Goal: Information Seeking & Learning: Learn about a topic

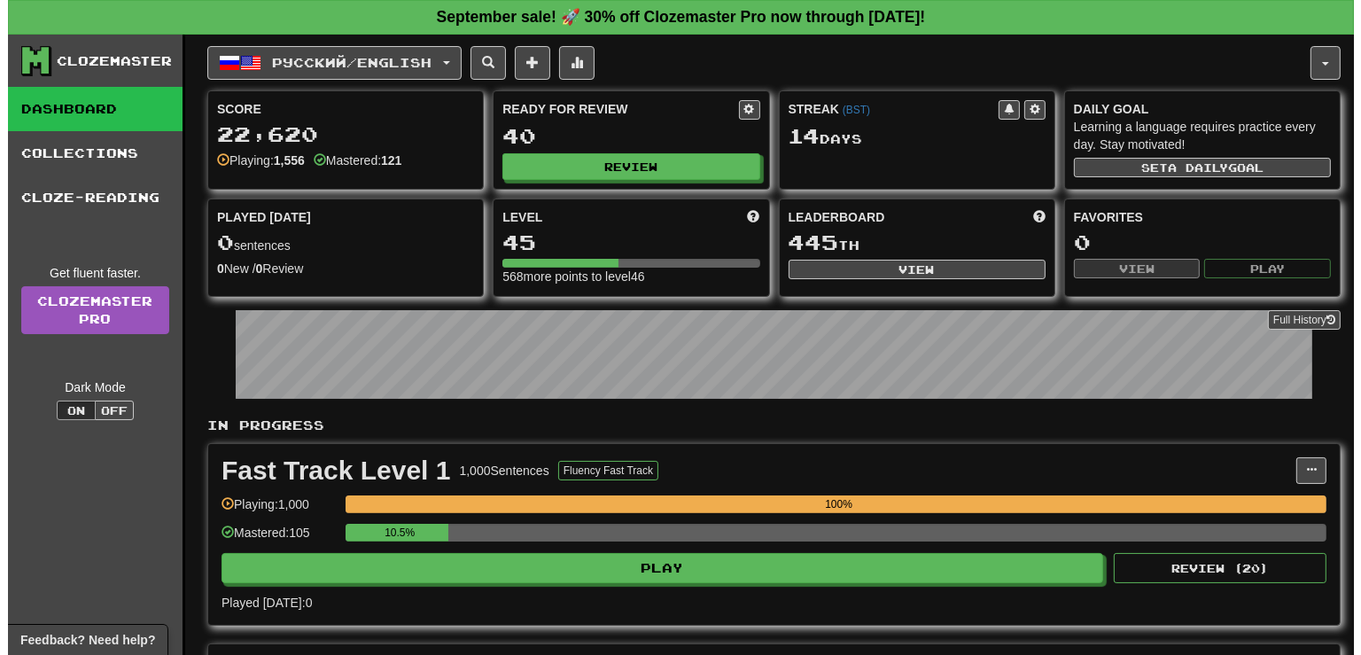
scroll to position [624, 0]
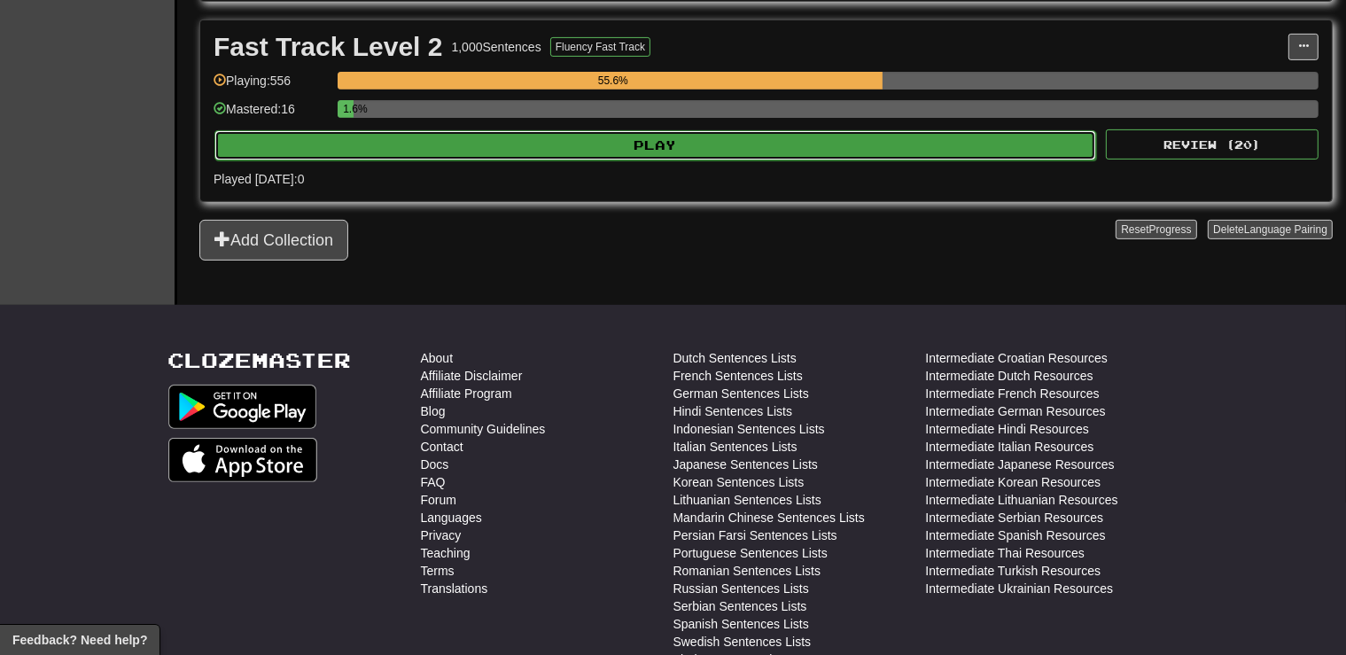
click at [717, 149] on button "Play" at bounding box center [655, 145] width 882 height 30
select select "**"
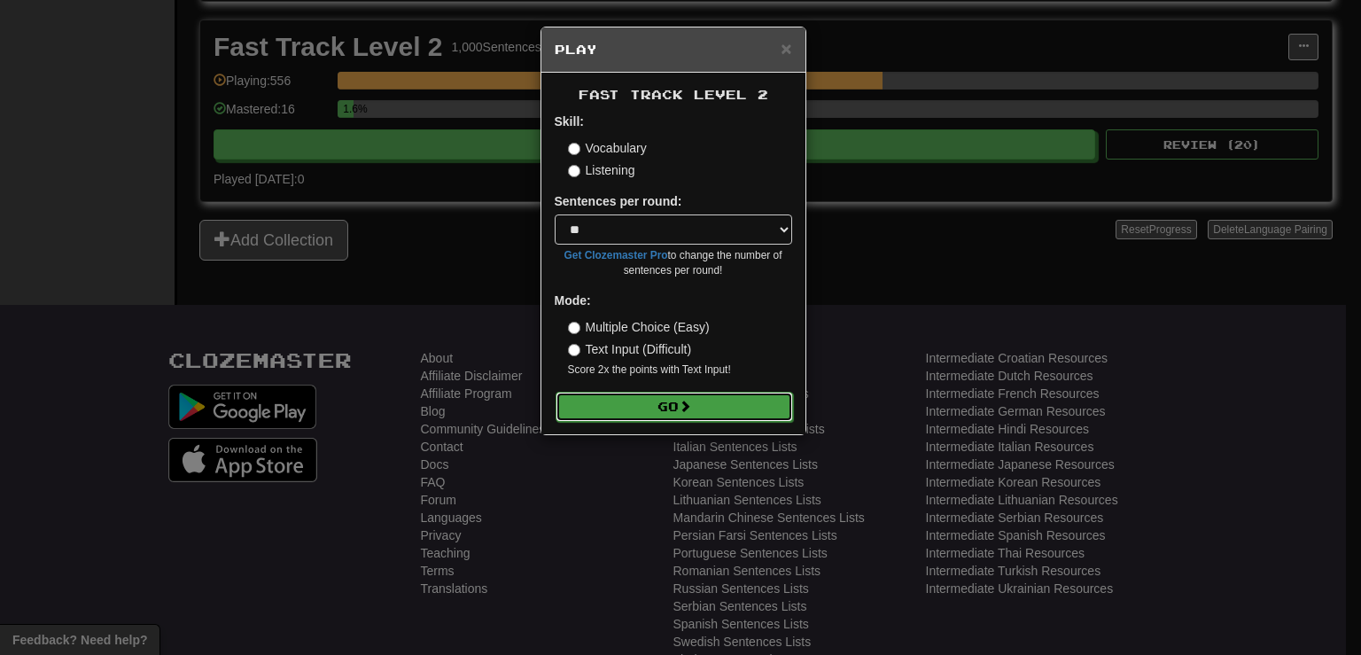
click at [628, 420] on button "Go" at bounding box center [673, 407] width 237 height 30
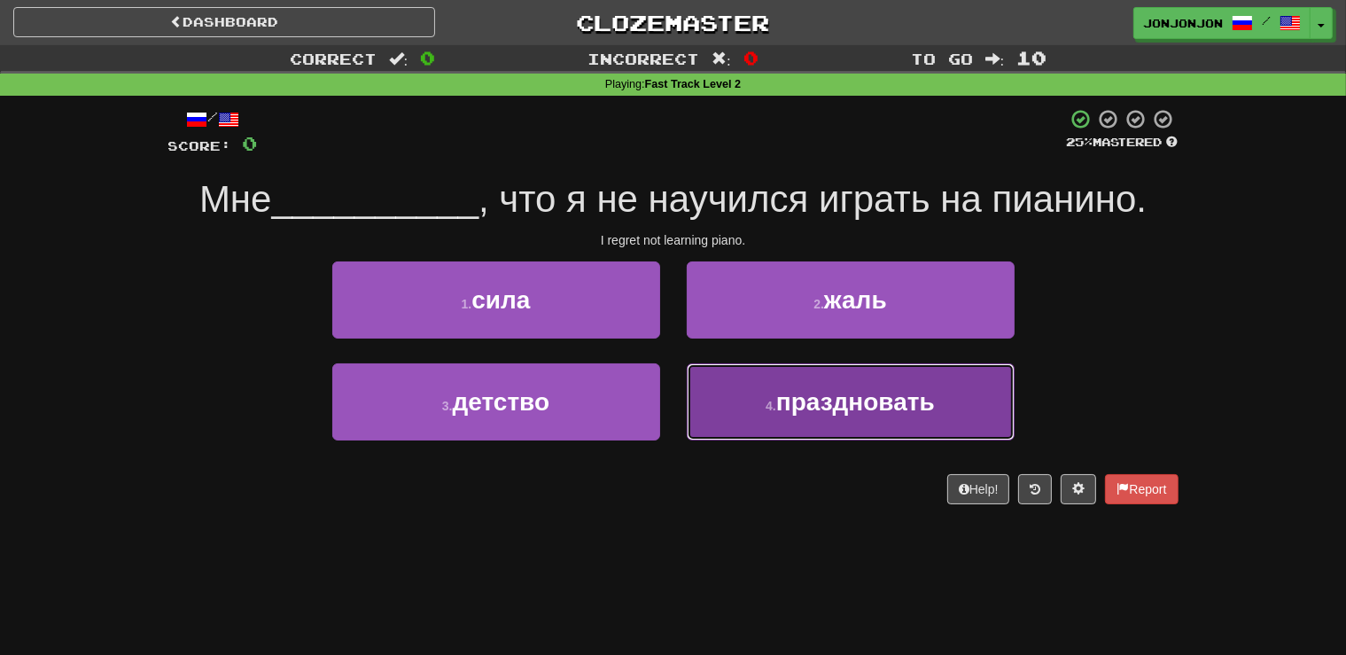
click at [812, 409] on span "праздновать" at bounding box center [855, 401] width 159 height 27
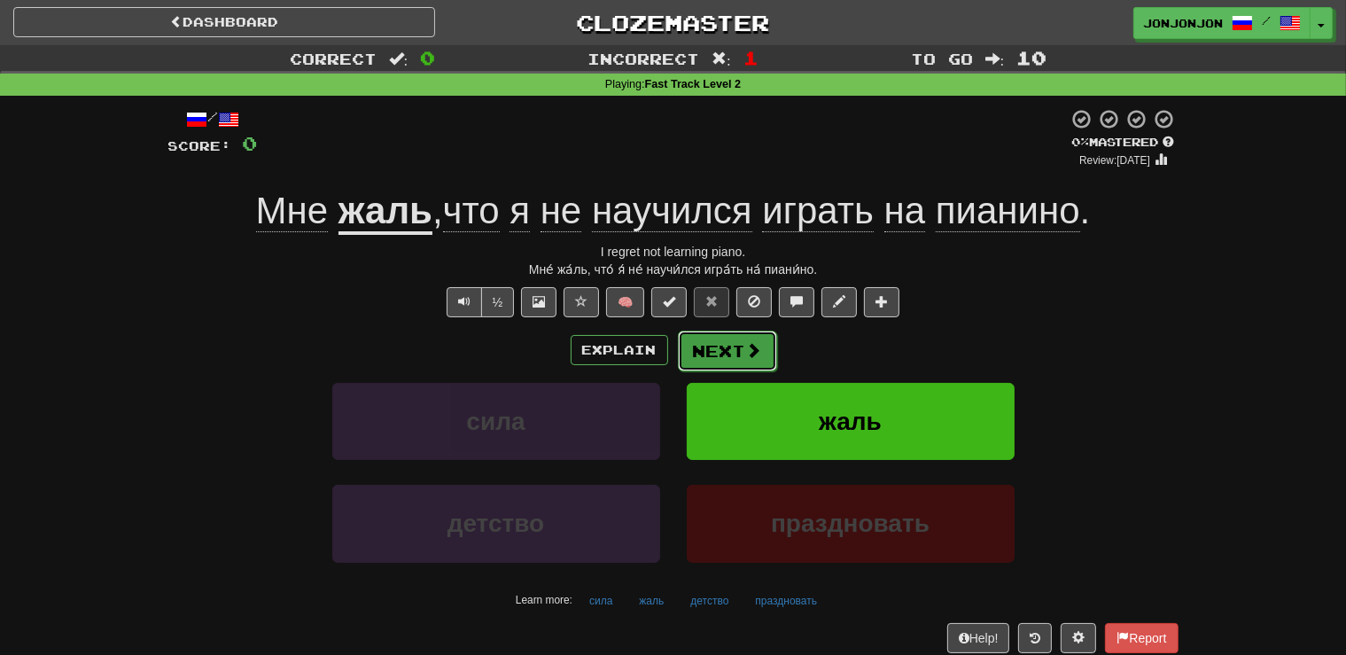
click at [742, 354] on button "Next" at bounding box center [727, 350] width 99 height 41
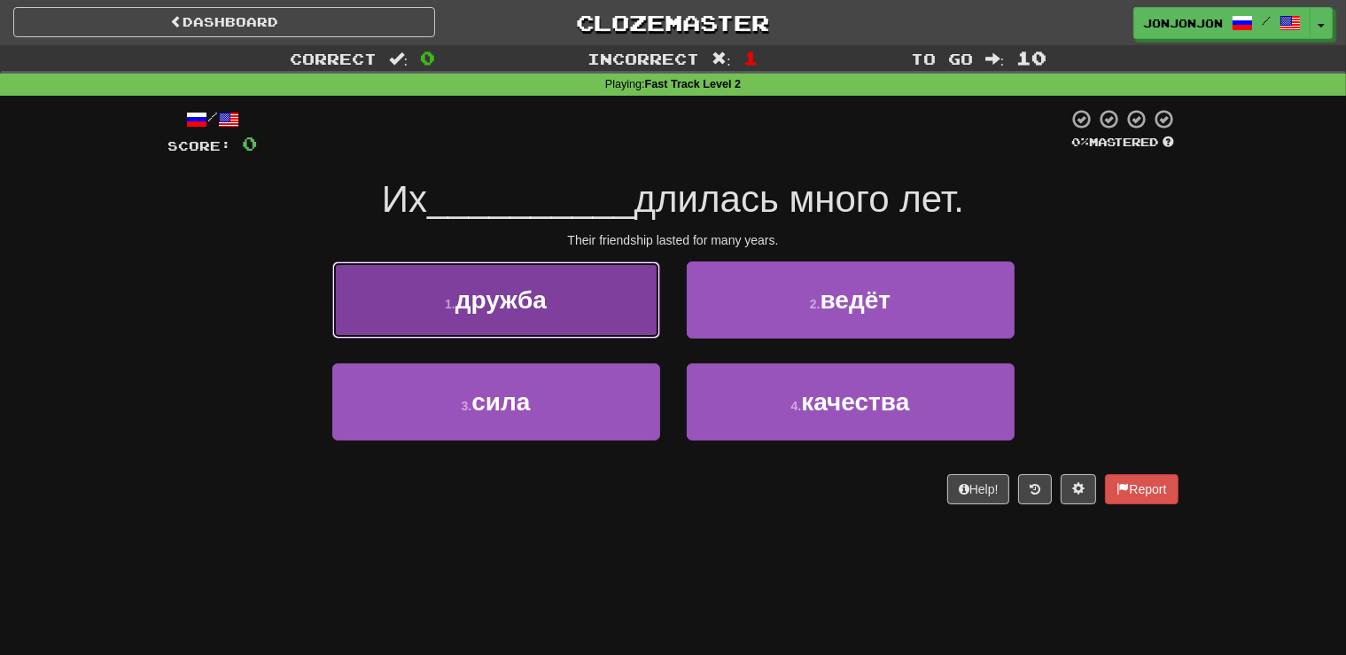
click at [618, 313] on button "1 . дружба" at bounding box center [496, 299] width 328 height 77
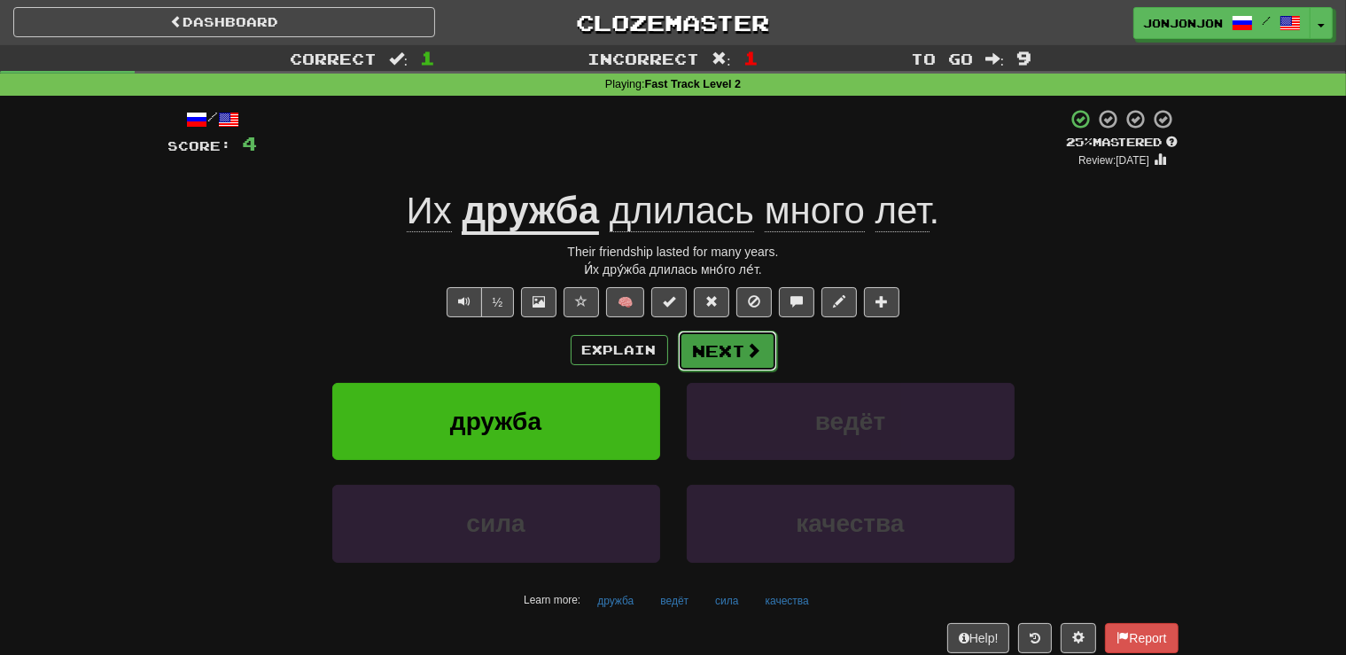
click at [752, 350] on span at bounding box center [754, 350] width 16 height 16
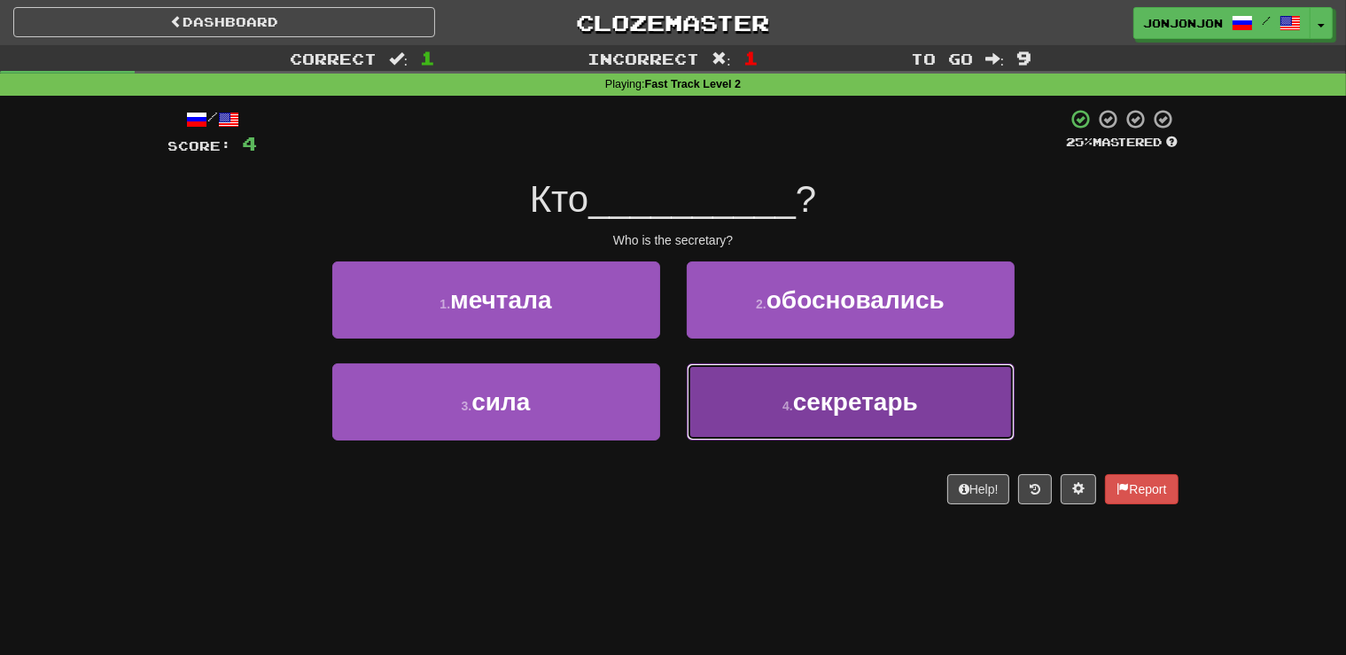
click at [826, 409] on span "секретарь" at bounding box center [855, 401] width 125 height 27
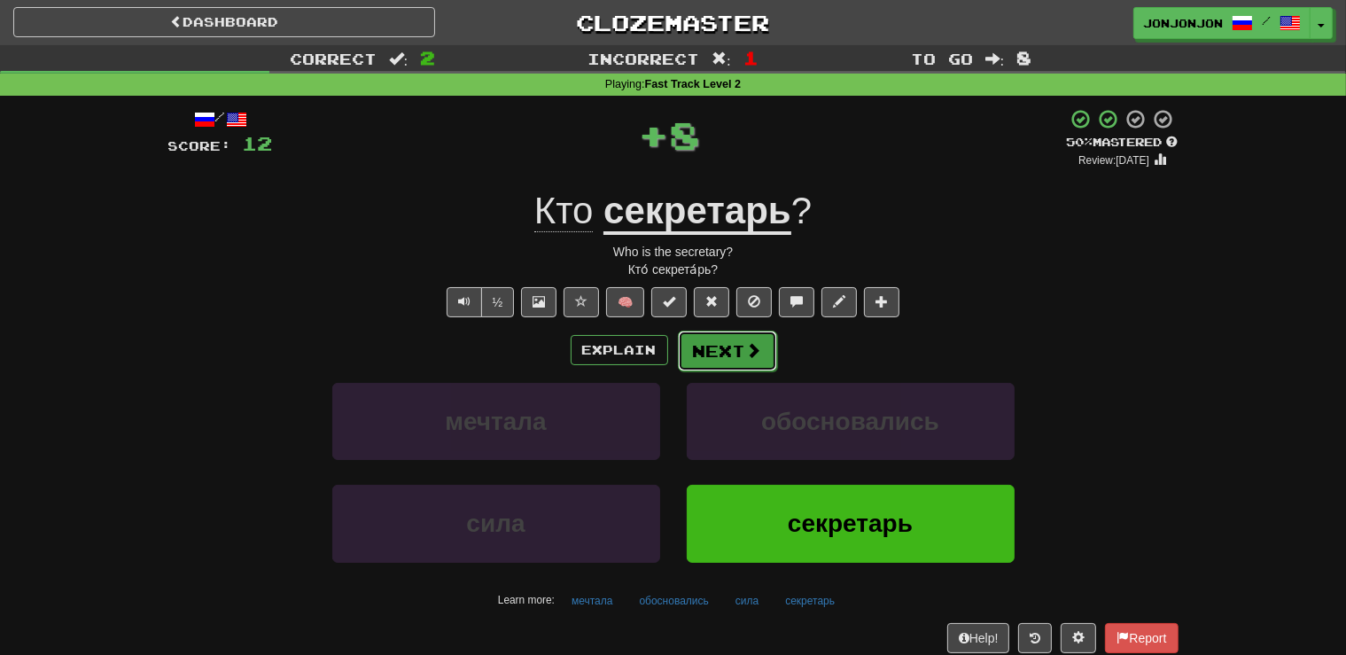
click at [747, 352] on span at bounding box center [754, 350] width 16 height 16
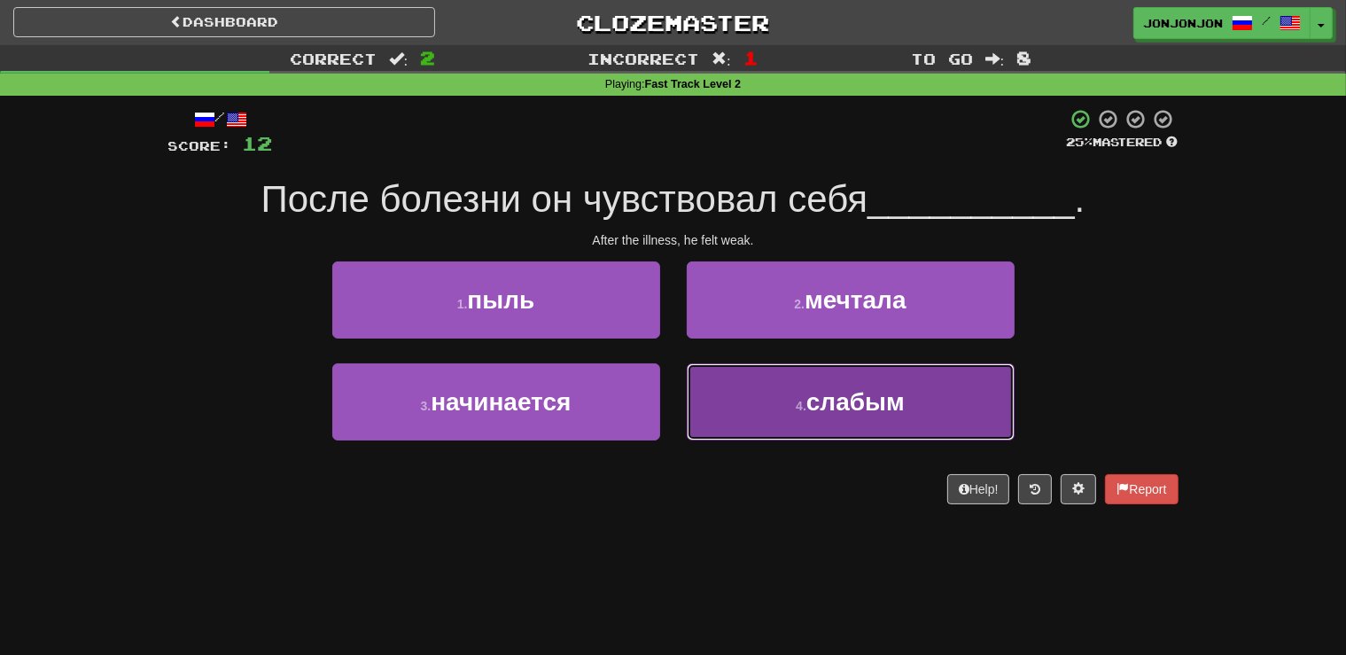
click at [815, 411] on span "слабым" at bounding box center [855, 401] width 98 height 27
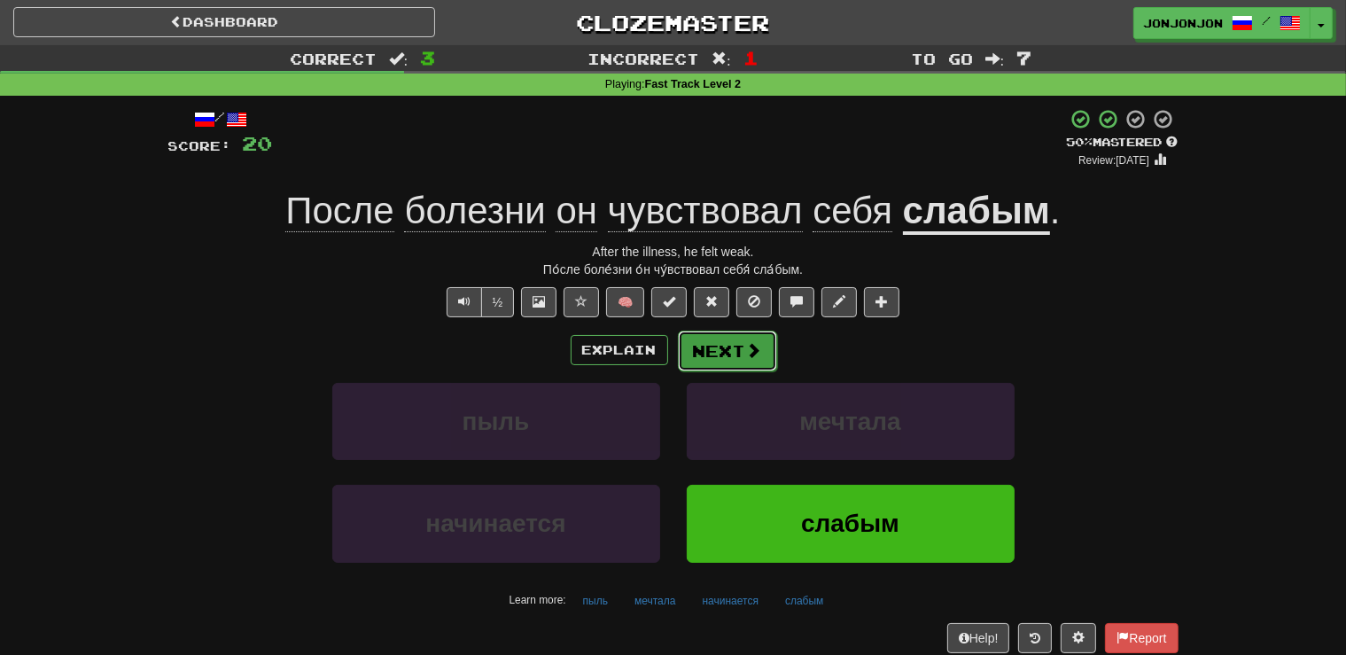
click at [721, 360] on button "Next" at bounding box center [727, 350] width 99 height 41
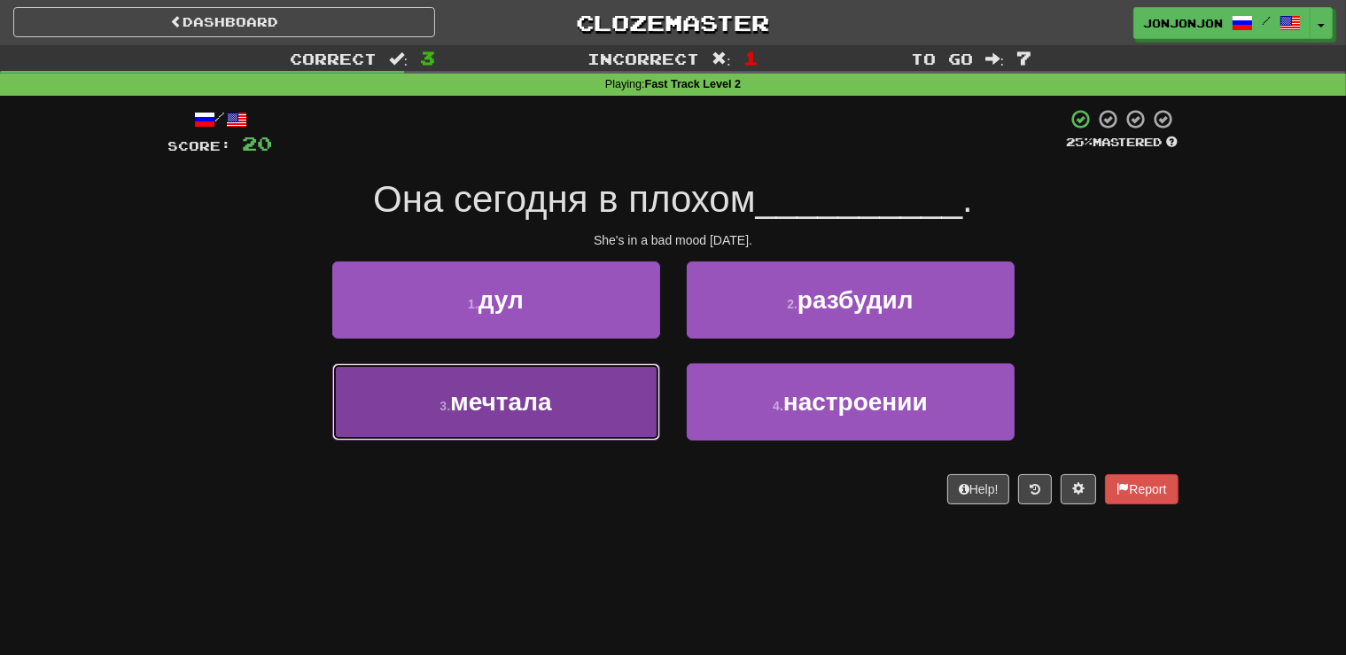
click at [555, 417] on button "3 . мечтала" at bounding box center [496, 401] width 328 height 77
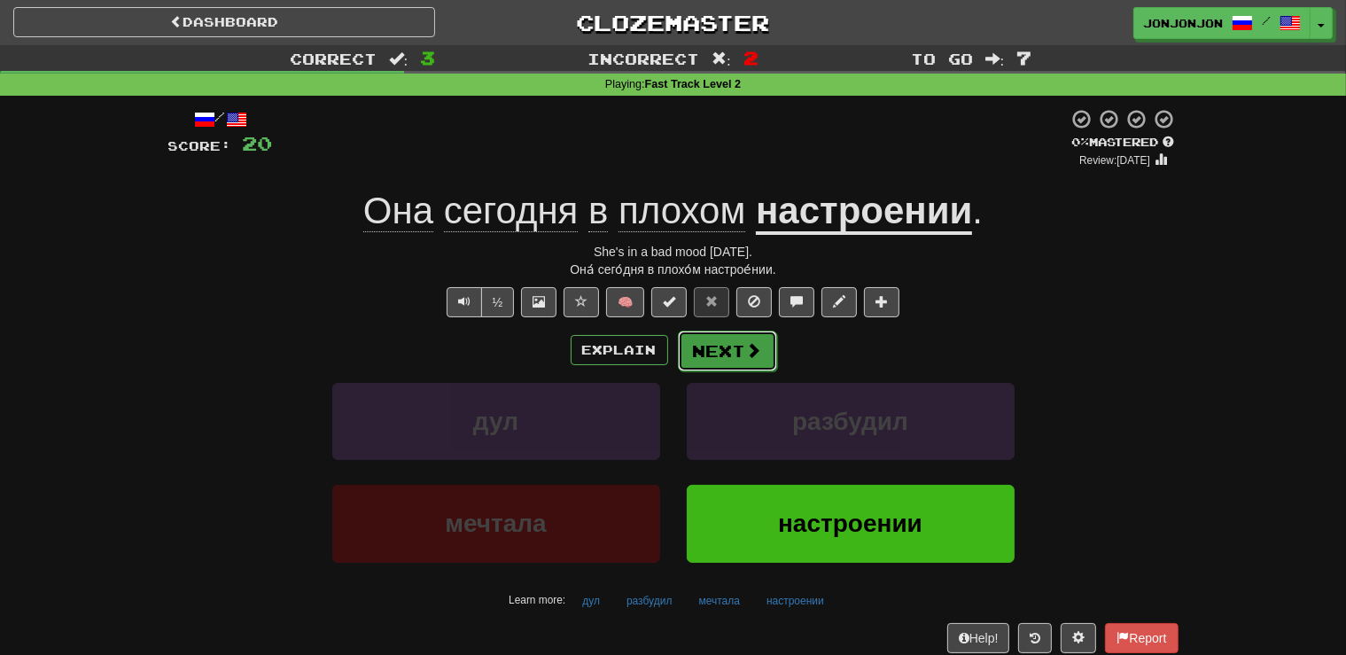
click at [744, 360] on button "Next" at bounding box center [727, 350] width 99 height 41
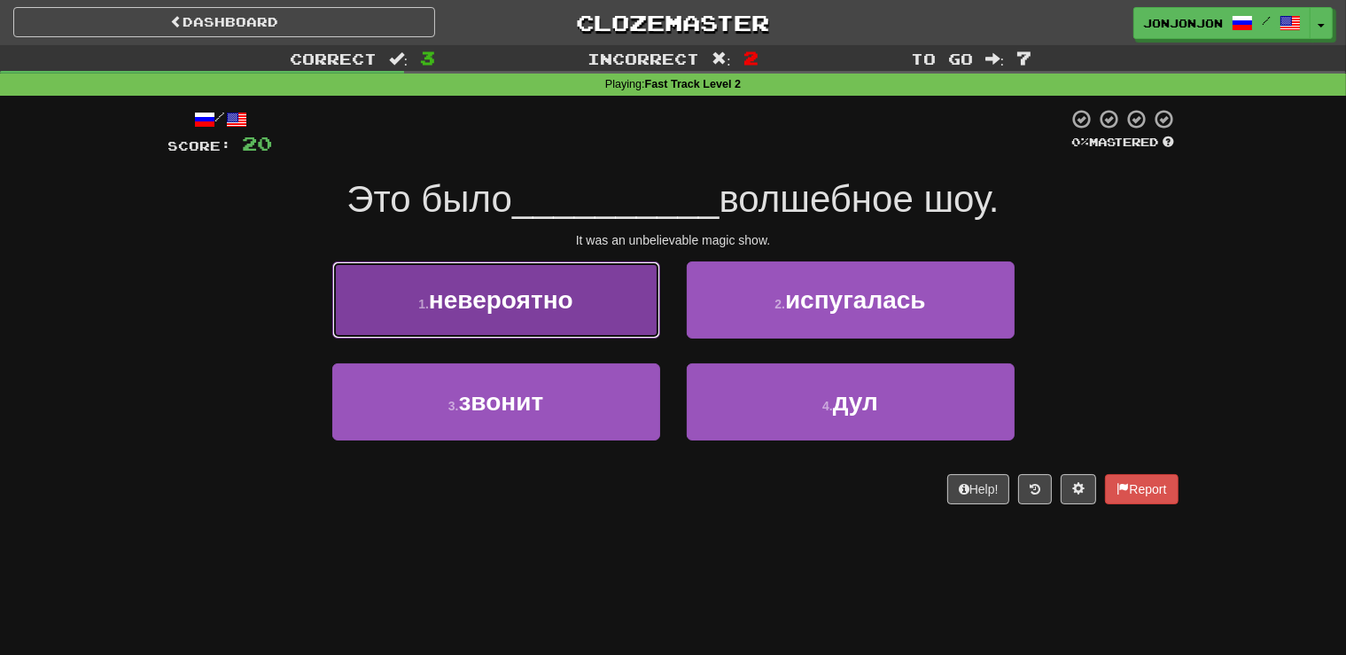
click at [516, 310] on span "невероятно" at bounding box center [501, 299] width 144 height 27
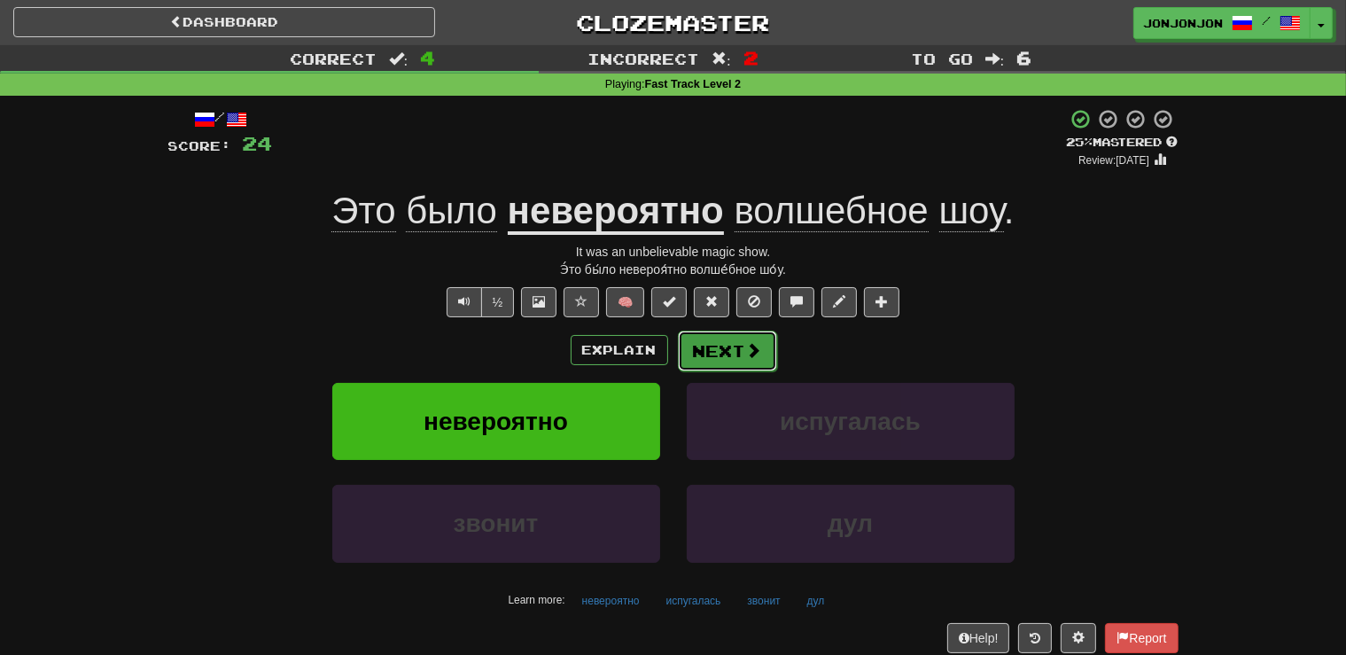
click at [747, 349] on span at bounding box center [754, 350] width 16 height 16
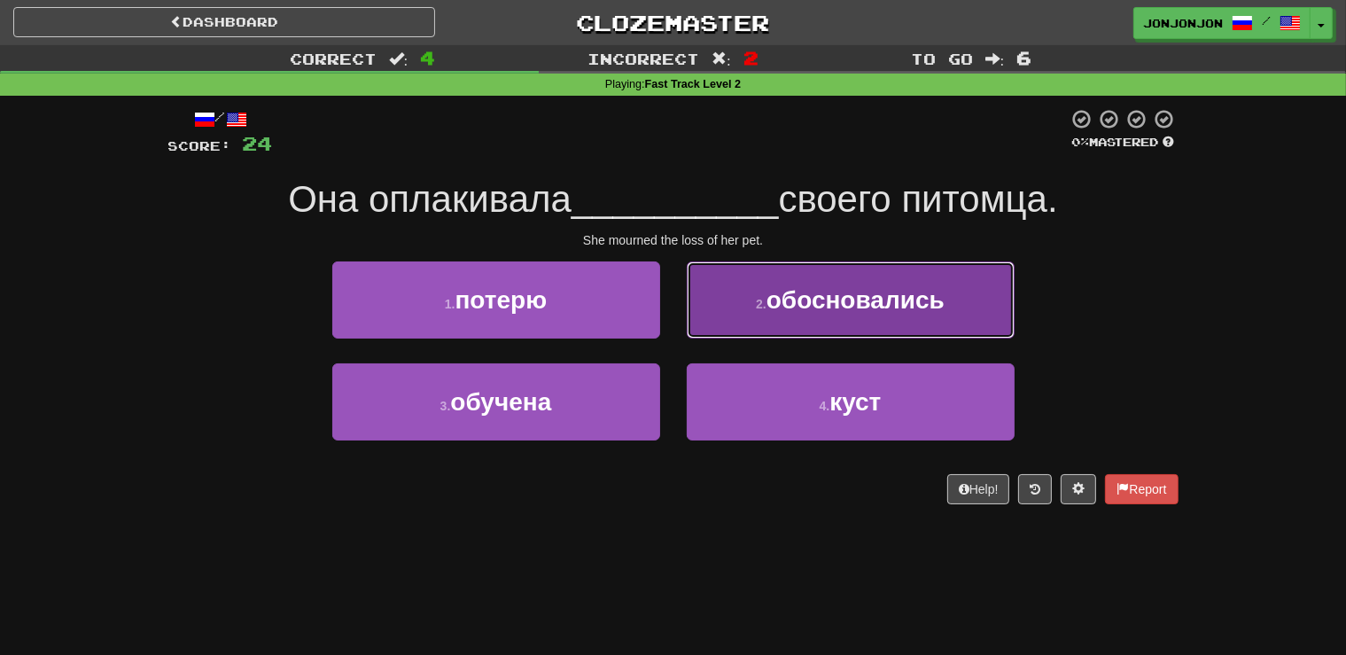
click at [827, 328] on button "2 . обосновались" at bounding box center [851, 299] width 328 height 77
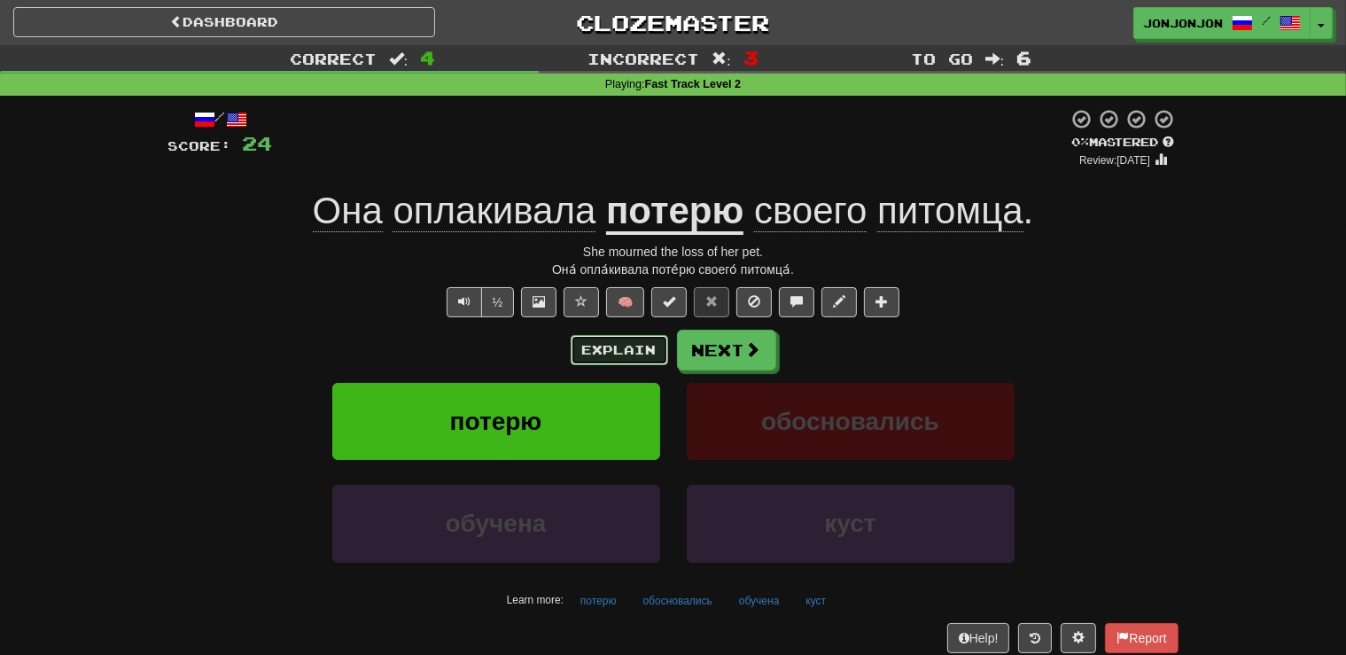
click at [606, 344] on button "Explain" at bounding box center [619, 350] width 97 height 30
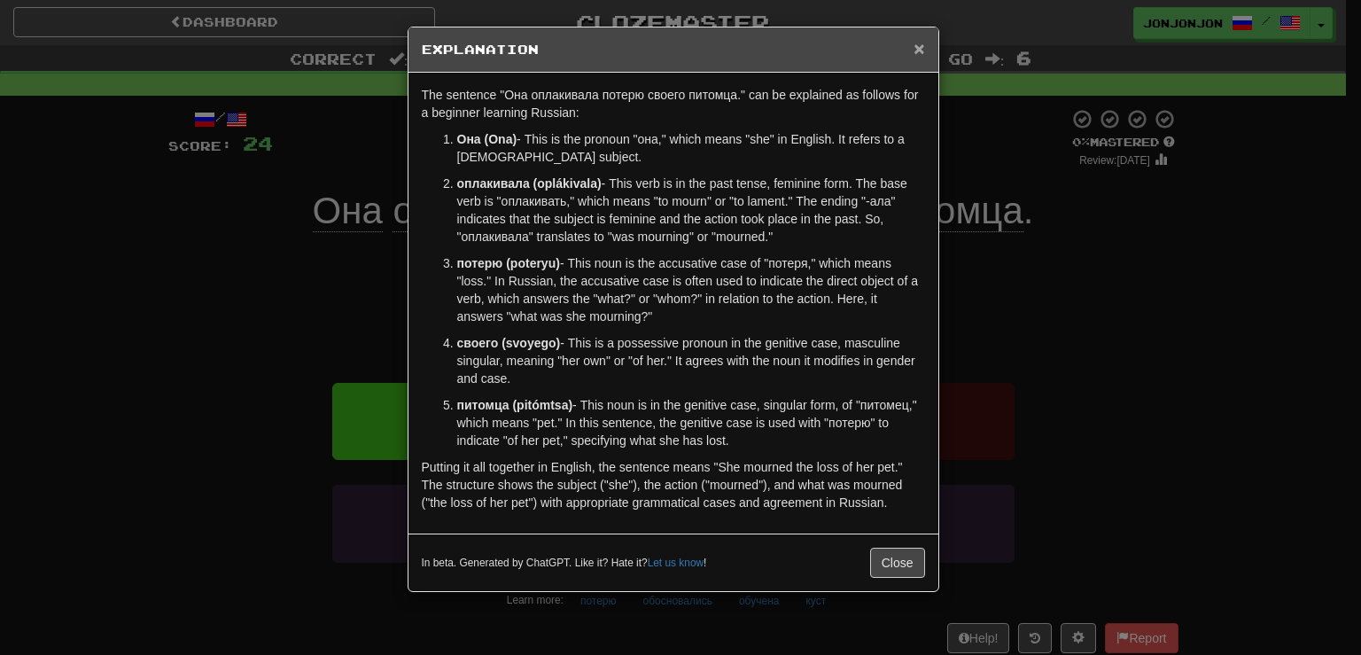
click at [916, 46] on span "×" at bounding box center [918, 48] width 11 height 20
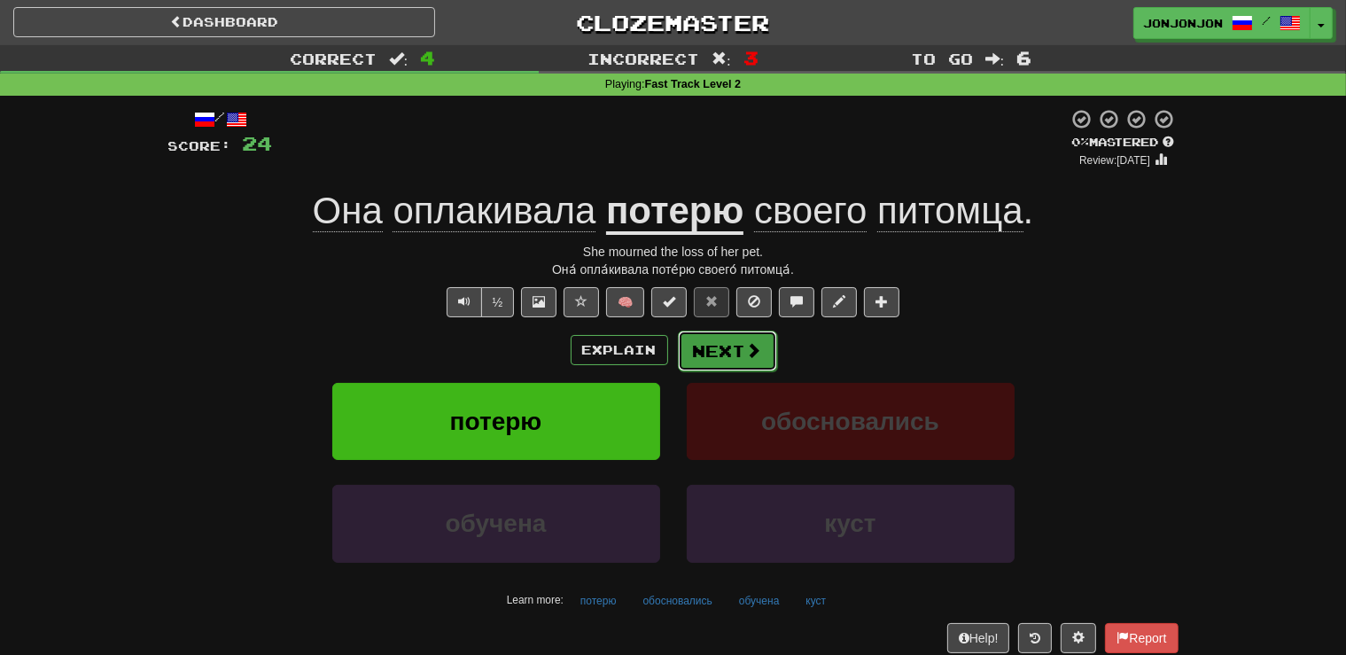
click at [711, 353] on button "Next" at bounding box center [727, 350] width 99 height 41
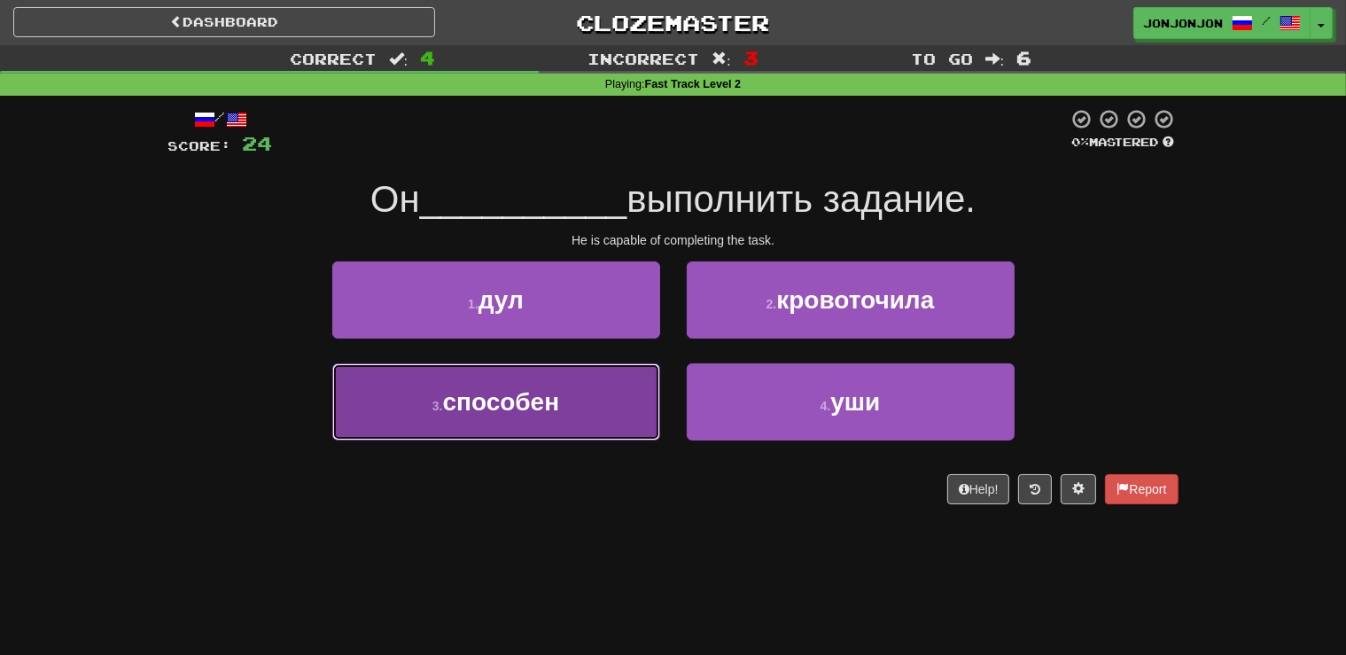
click at [555, 417] on button "3 . способен" at bounding box center [496, 401] width 328 height 77
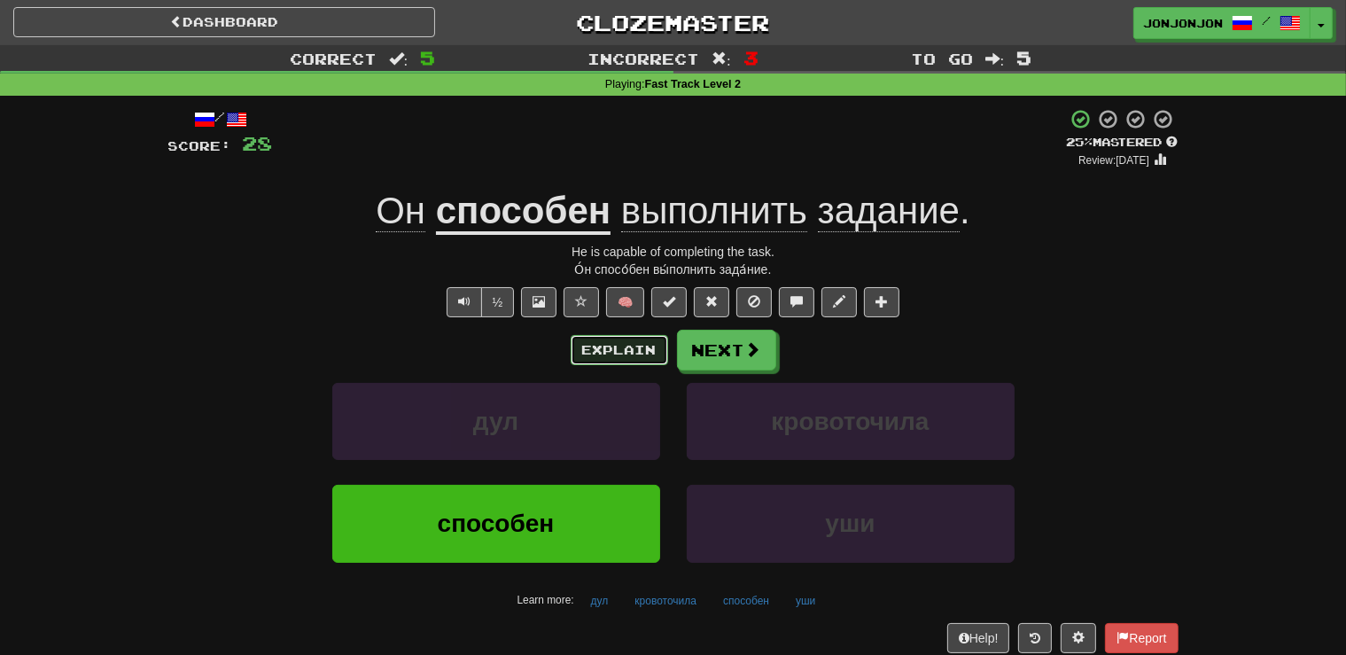
click at [604, 353] on button "Explain" at bounding box center [619, 350] width 97 height 30
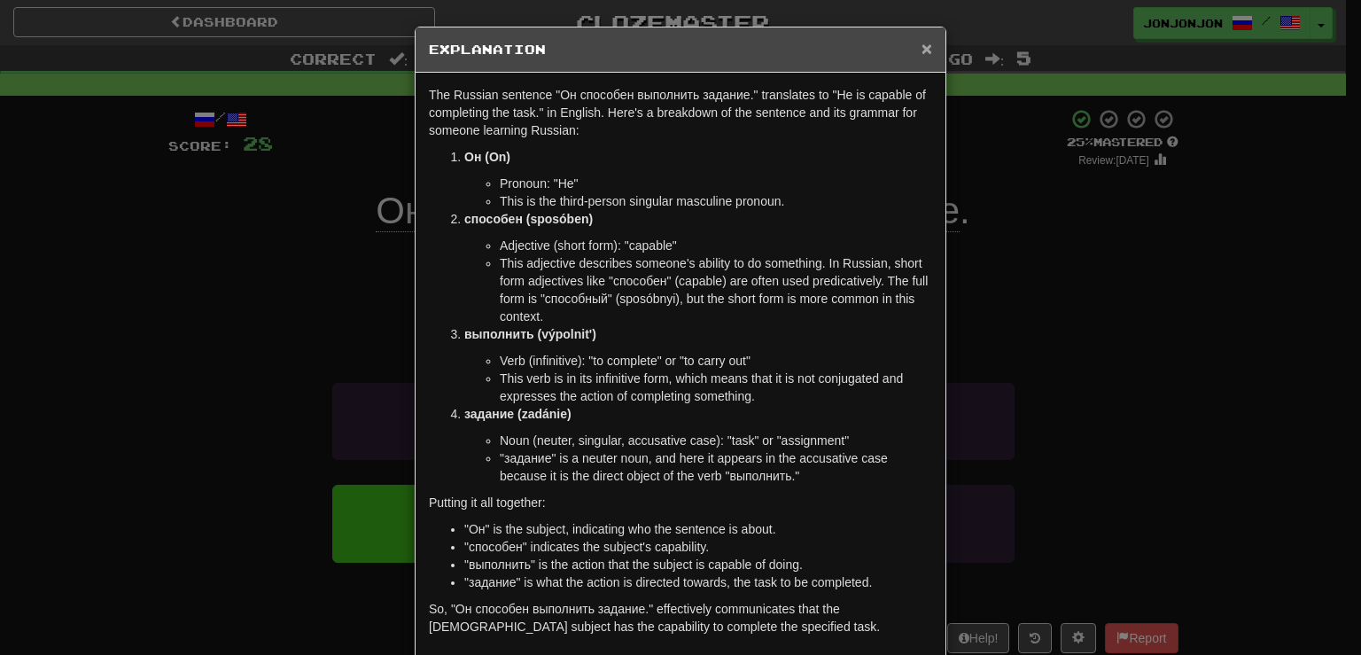
click at [921, 47] on span "×" at bounding box center [926, 48] width 11 height 20
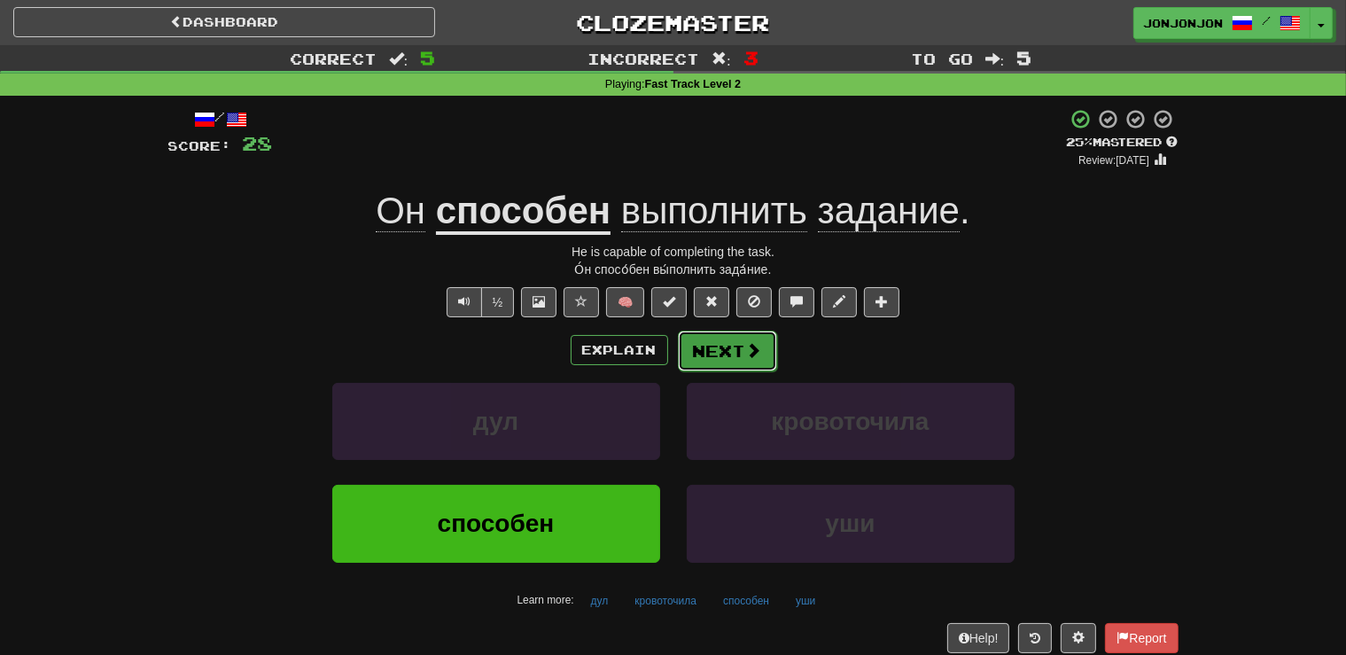
click at [710, 346] on button "Next" at bounding box center [727, 350] width 99 height 41
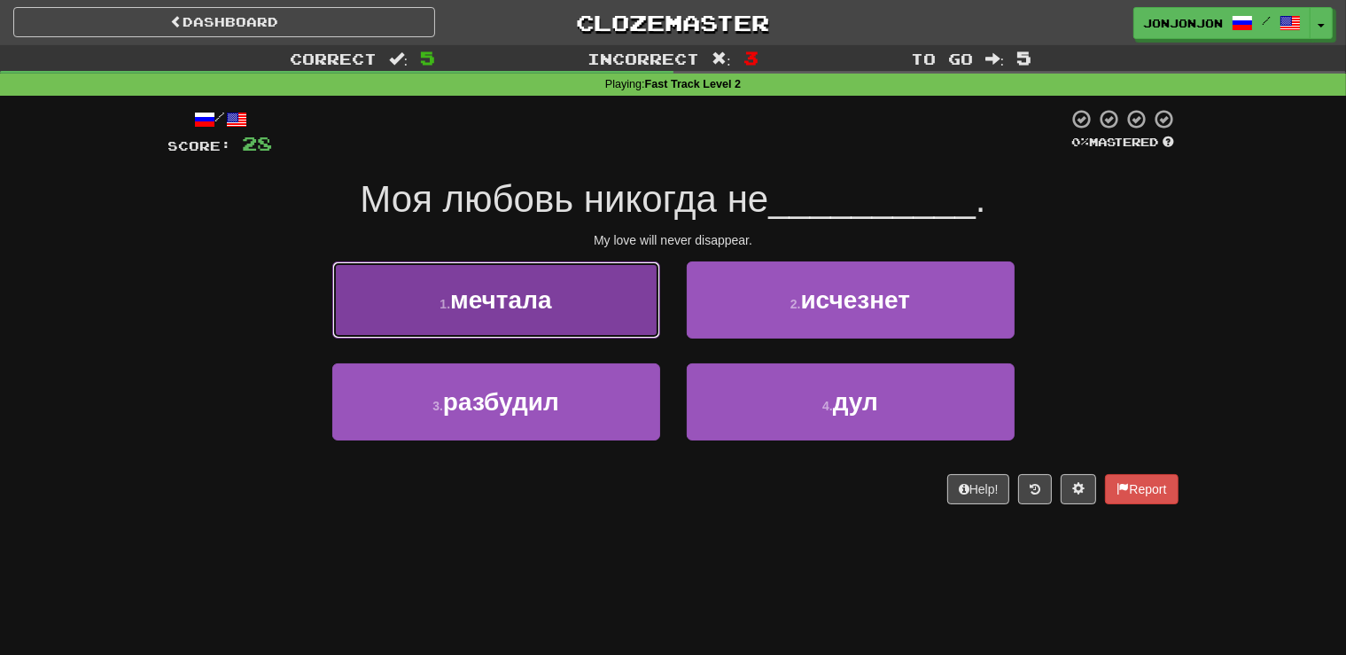
click at [567, 321] on button "1 . мечтала" at bounding box center [496, 299] width 328 height 77
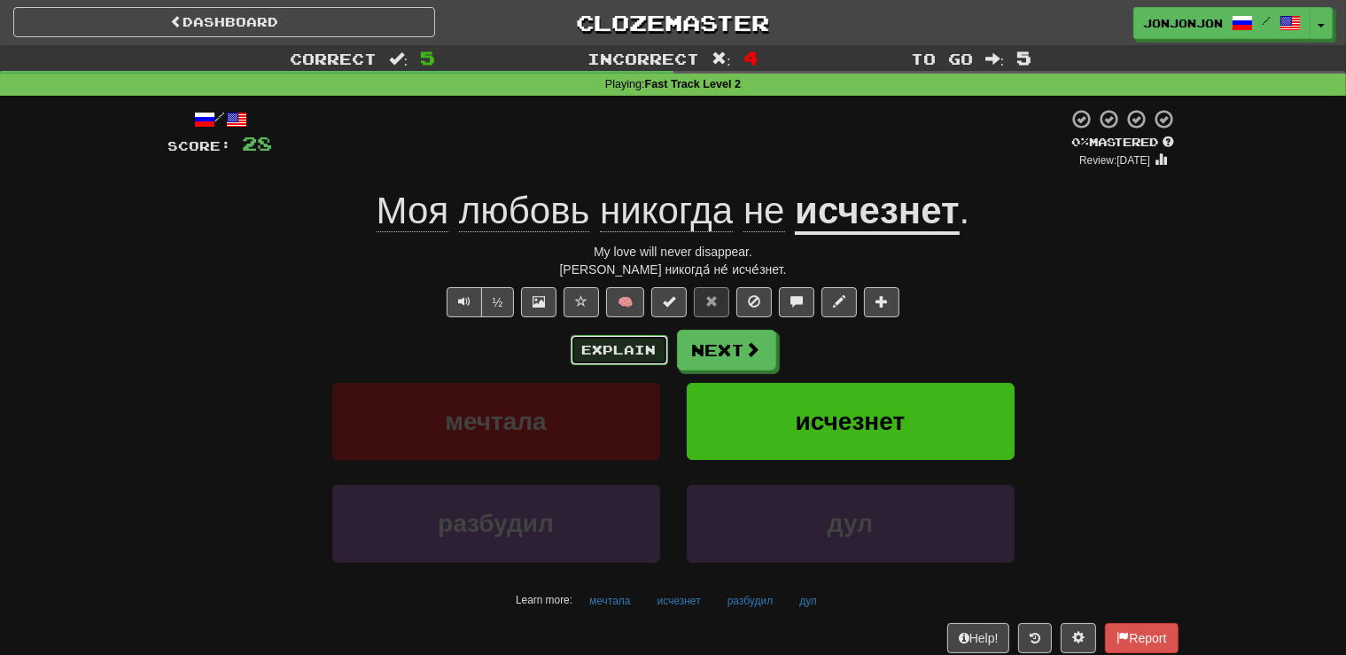
click at [619, 350] on button "Explain" at bounding box center [619, 350] width 97 height 30
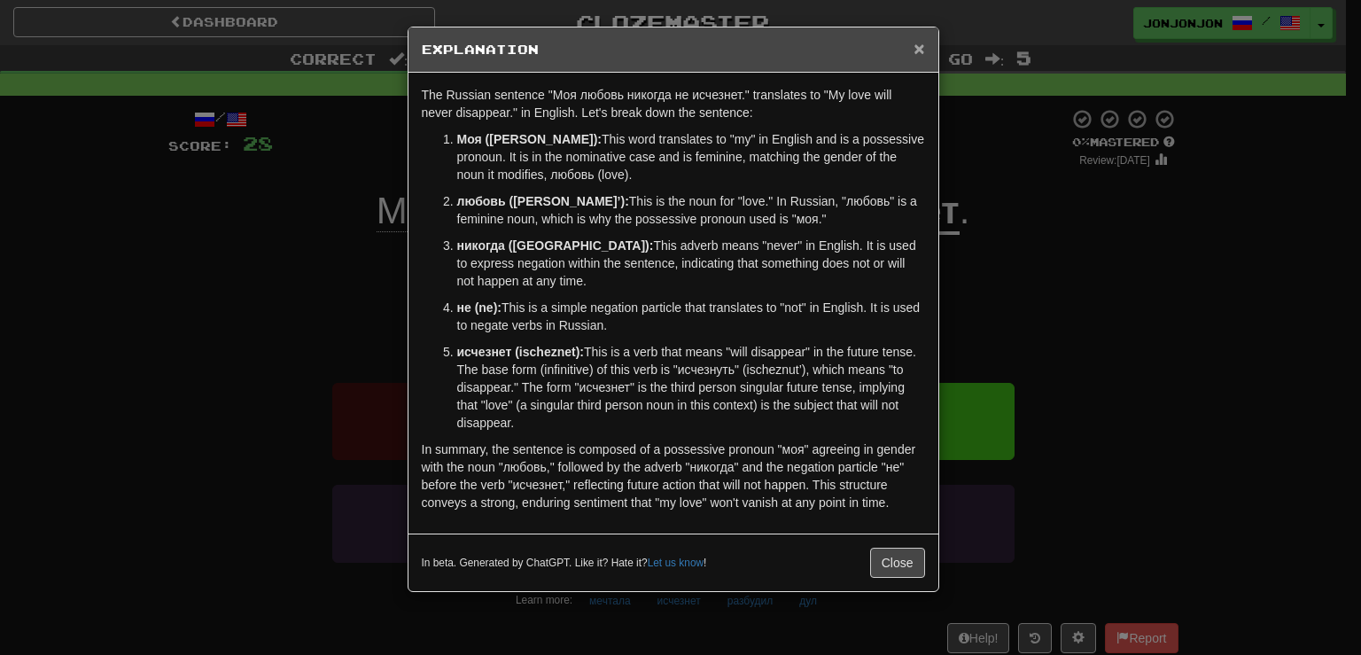
click at [918, 51] on span "×" at bounding box center [918, 48] width 11 height 20
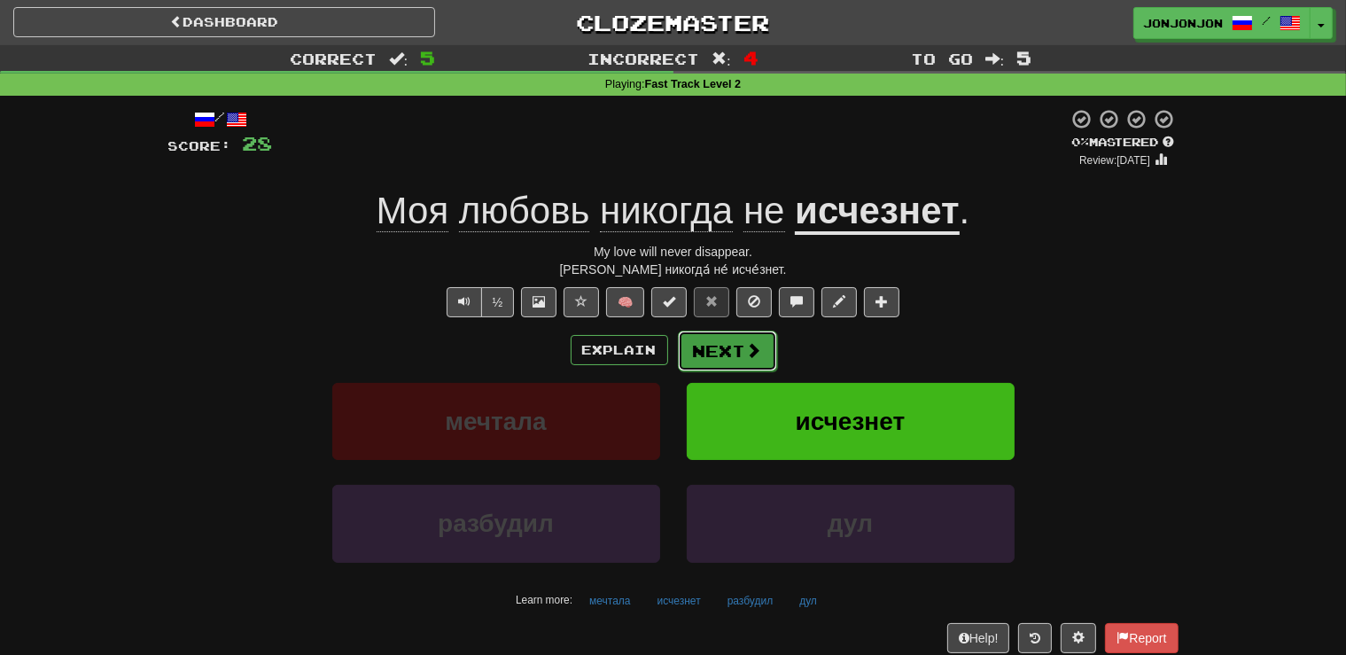
click at [725, 353] on button "Next" at bounding box center [727, 350] width 99 height 41
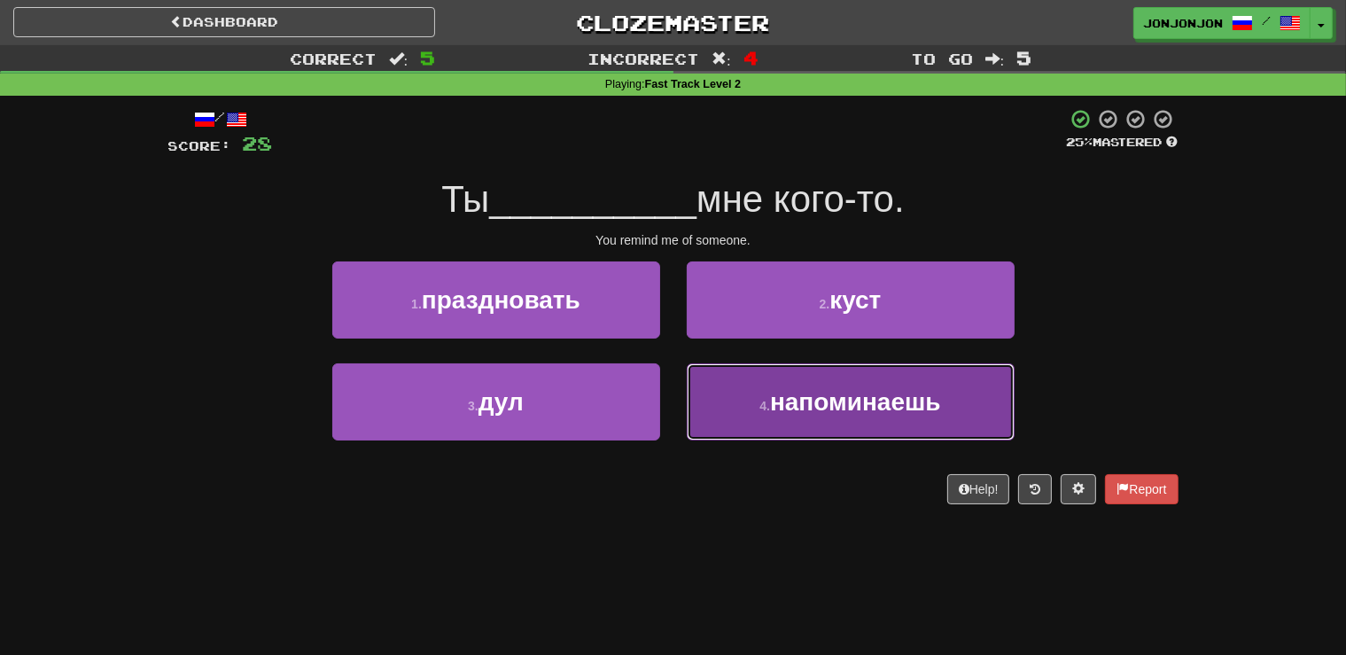
click at [777, 408] on span "напоминаешь" at bounding box center [855, 401] width 171 height 27
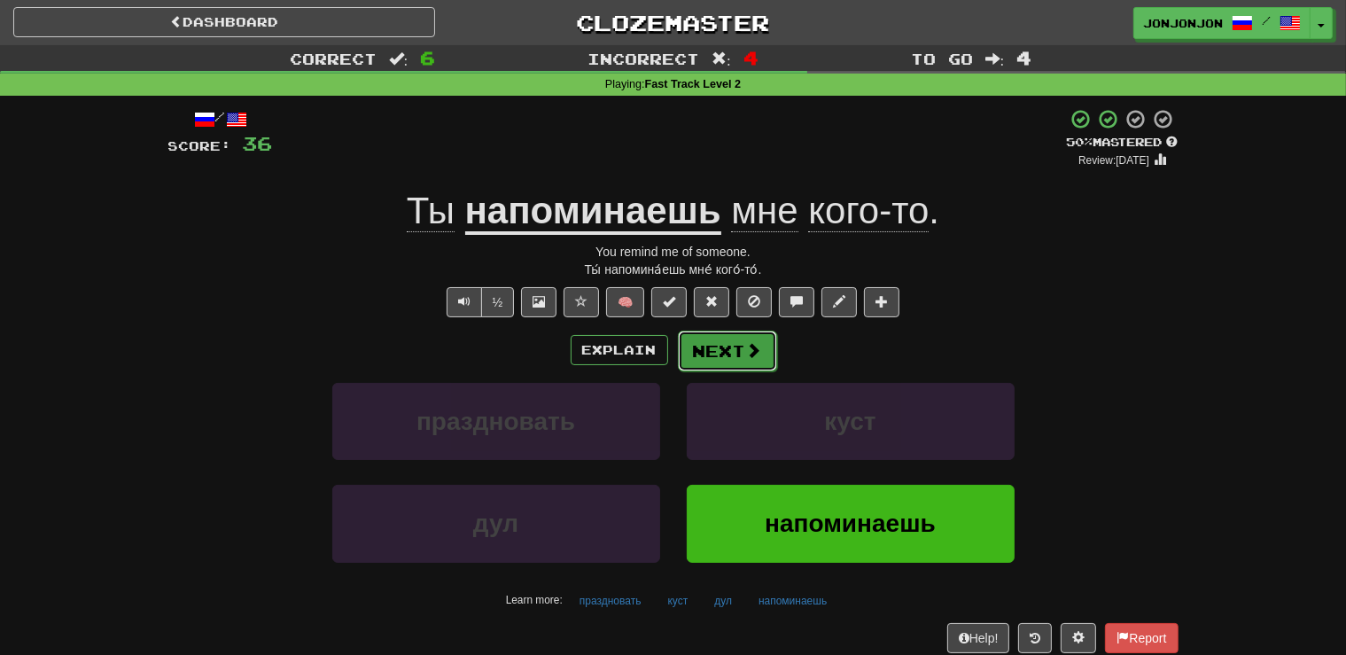
click at [721, 342] on button "Next" at bounding box center [727, 350] width 99 height 41
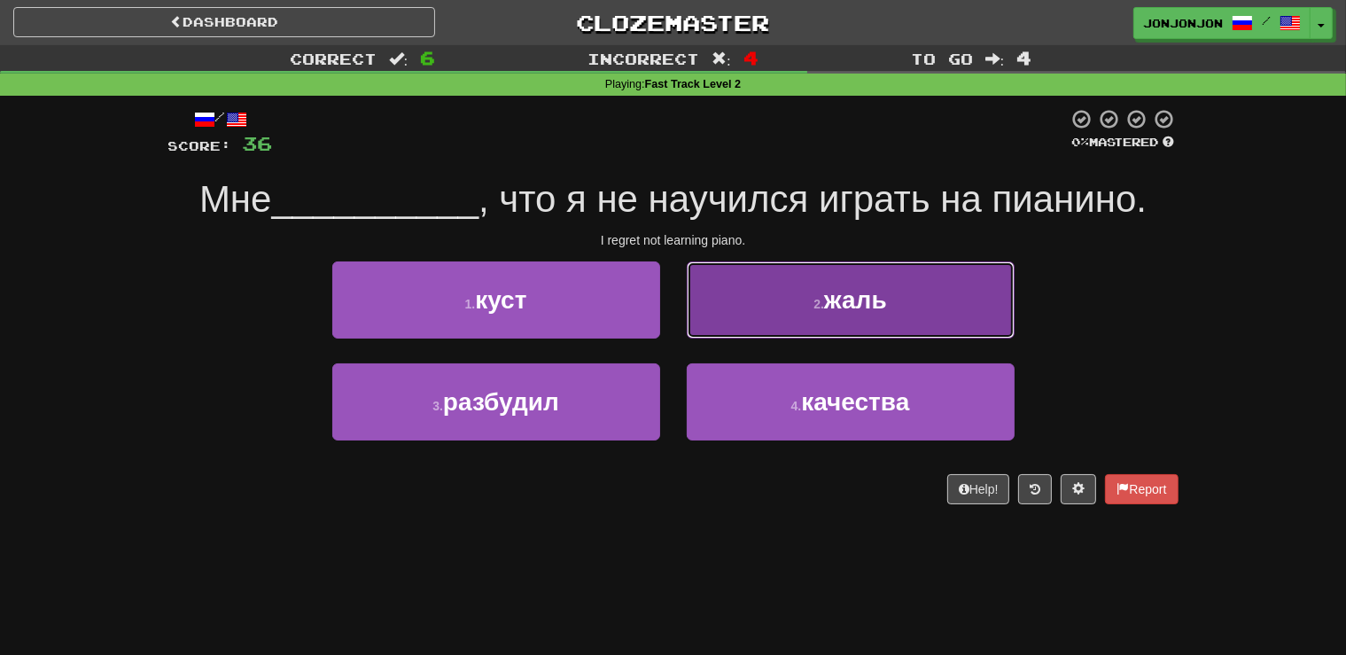
click at [880, 301] on span "жаль" at bounding box center [855, 299] width 63 height 27
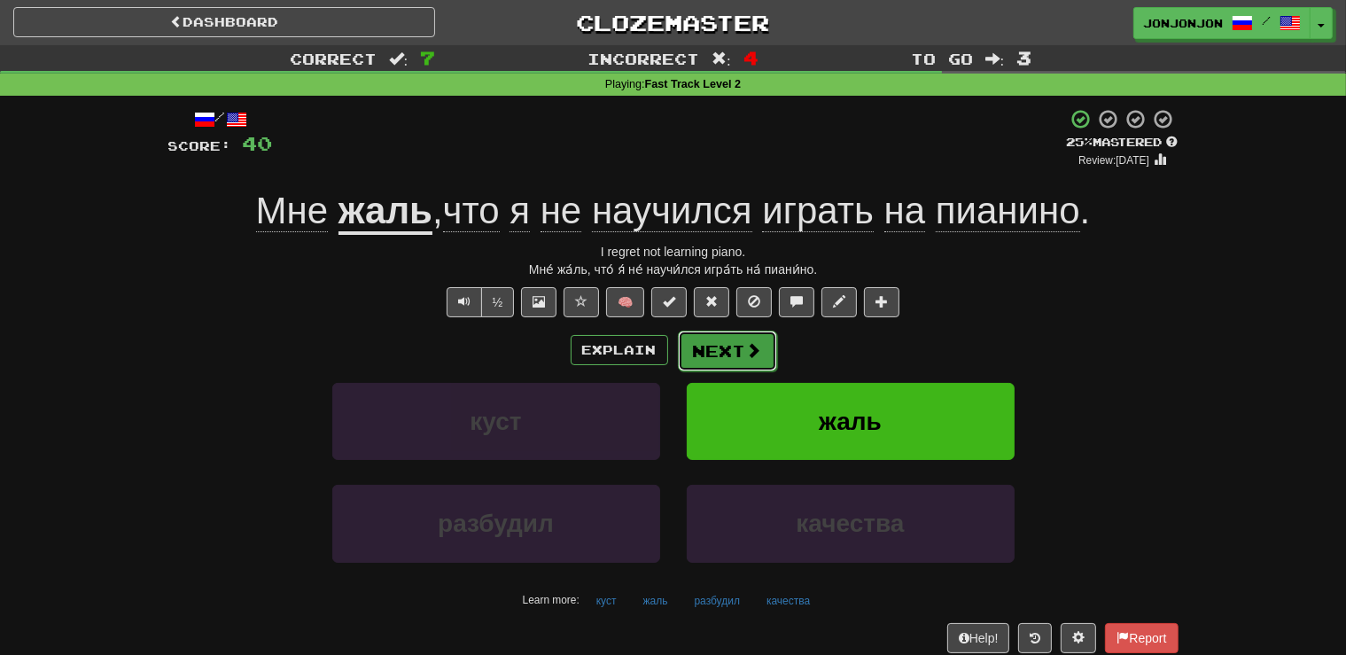
click at [721, 347] on button "Next" at bounding box center [727, 350] width 99 height 41
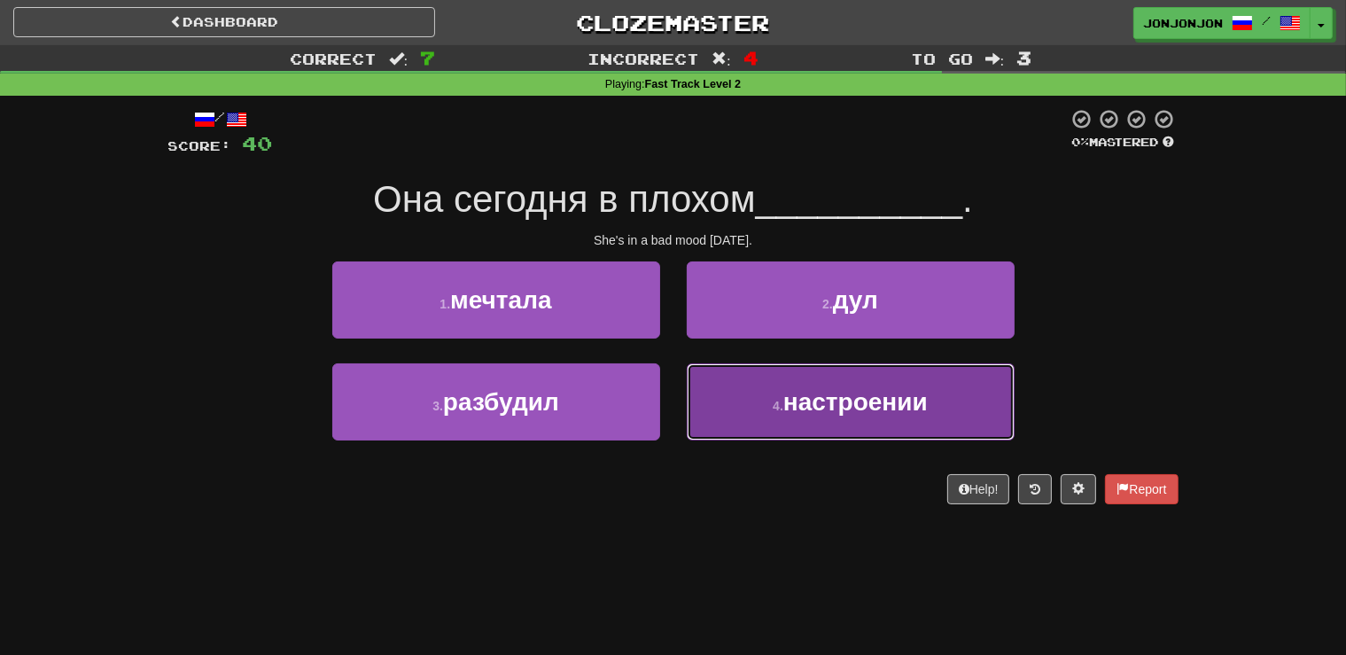
click at [820, 414] on span "настроении" at bounding box center [855, 401] width 144 height 27
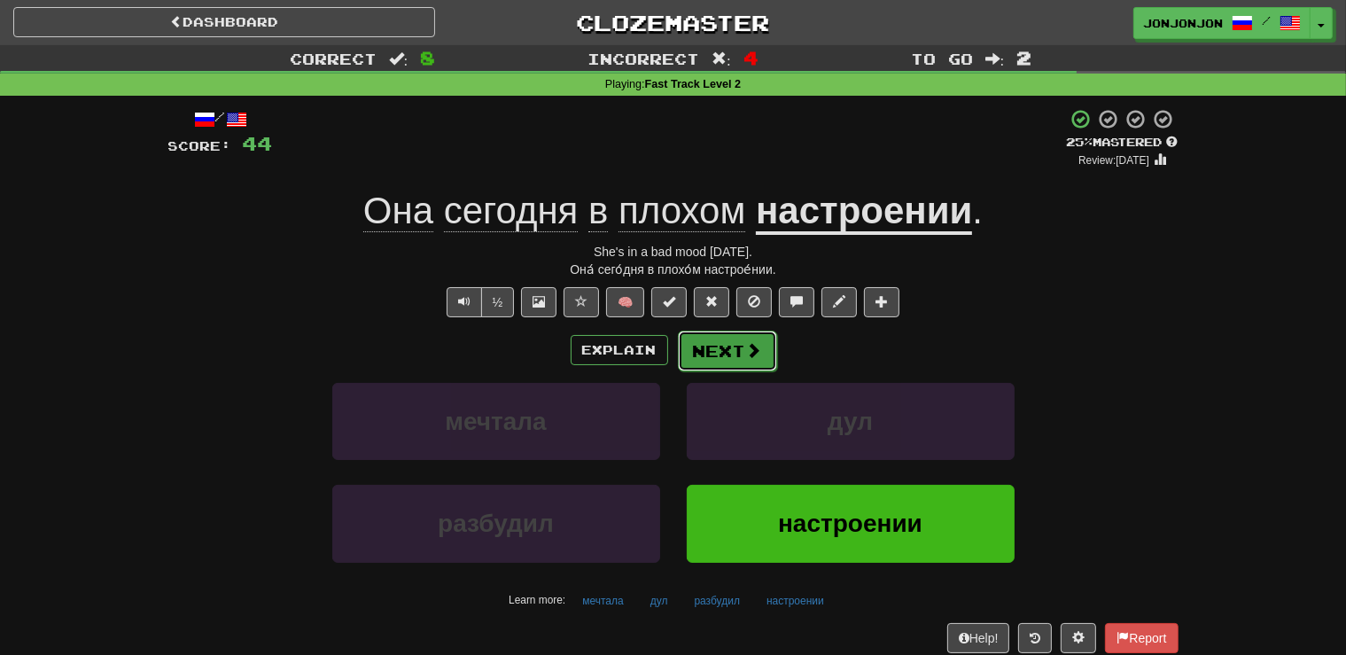
click at [731, 353] on button "Next" at bounding box center [727, 350] width 99 height 41
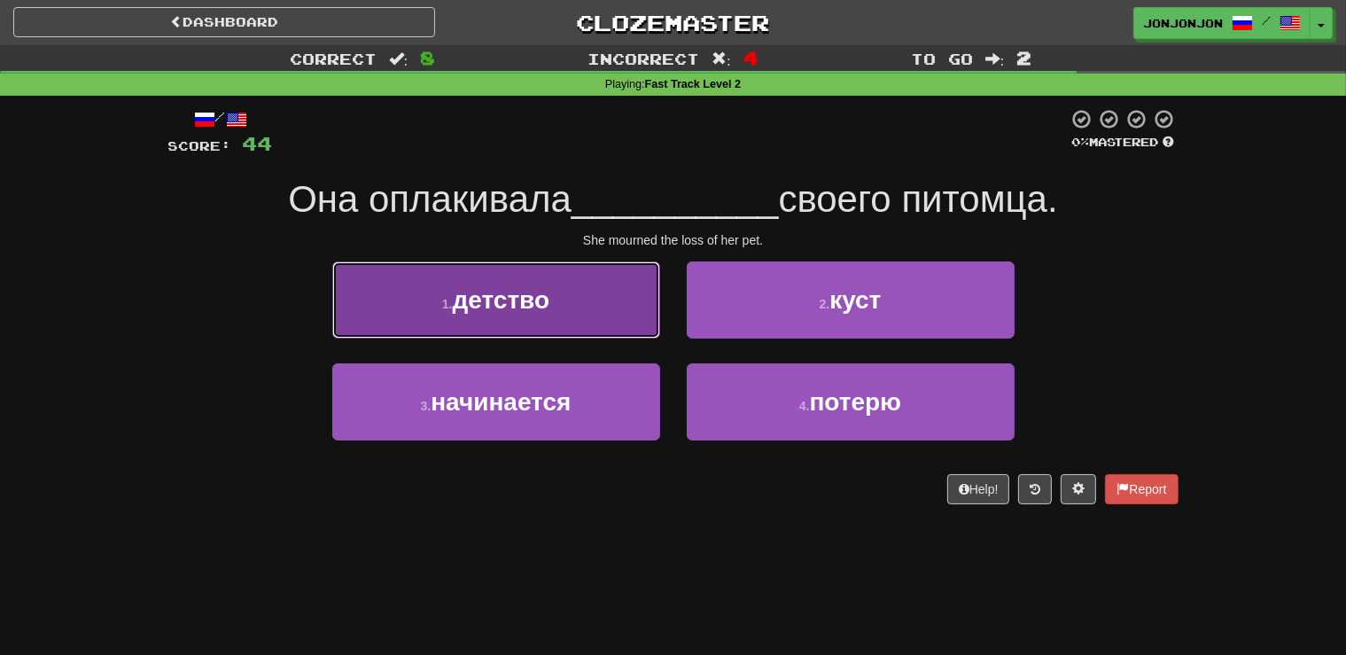
click at [577, 311] on button "1 . детство" at bounding box center [496, 299] width 328 height 77
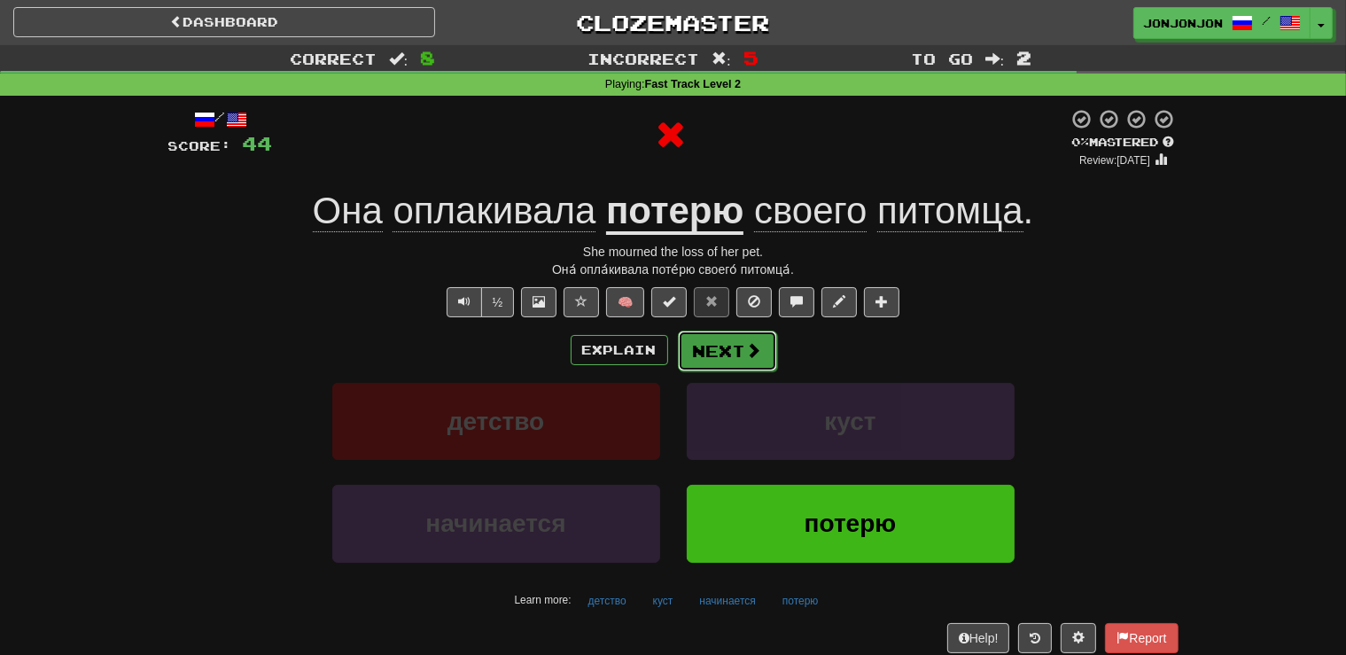
click at [709, 349] on button "Next" at bounding box center [727, 350] width 99 height 41
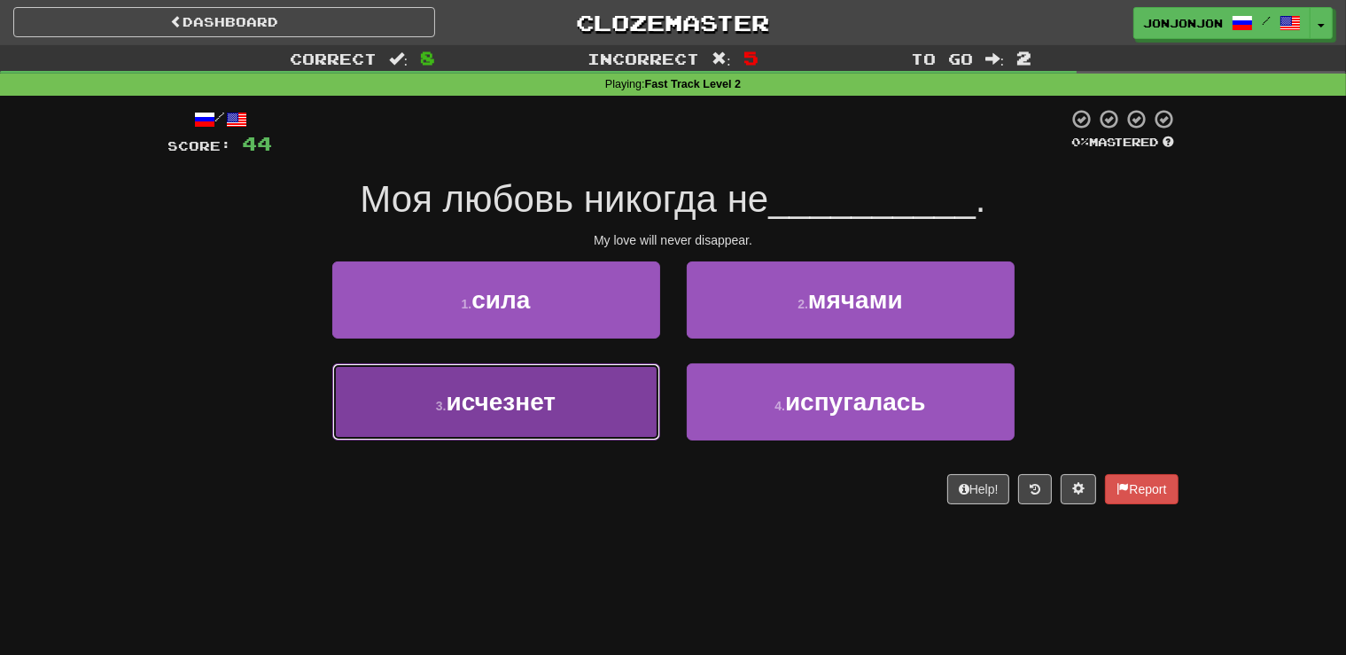
click at [590, 416] on button "3 . исчезнет" at bounding box center [496, 401] width 328 height 77
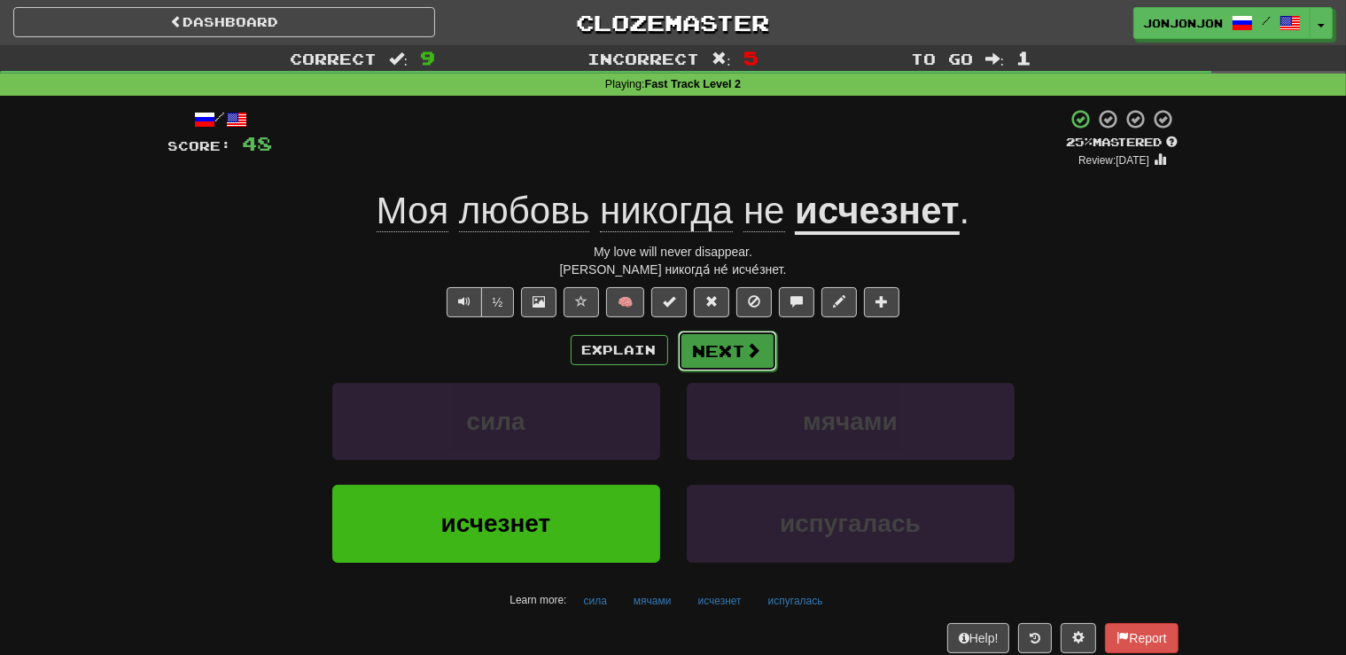
click at [753, 355] on span at bounding box center [754, 350] width 16 height 16
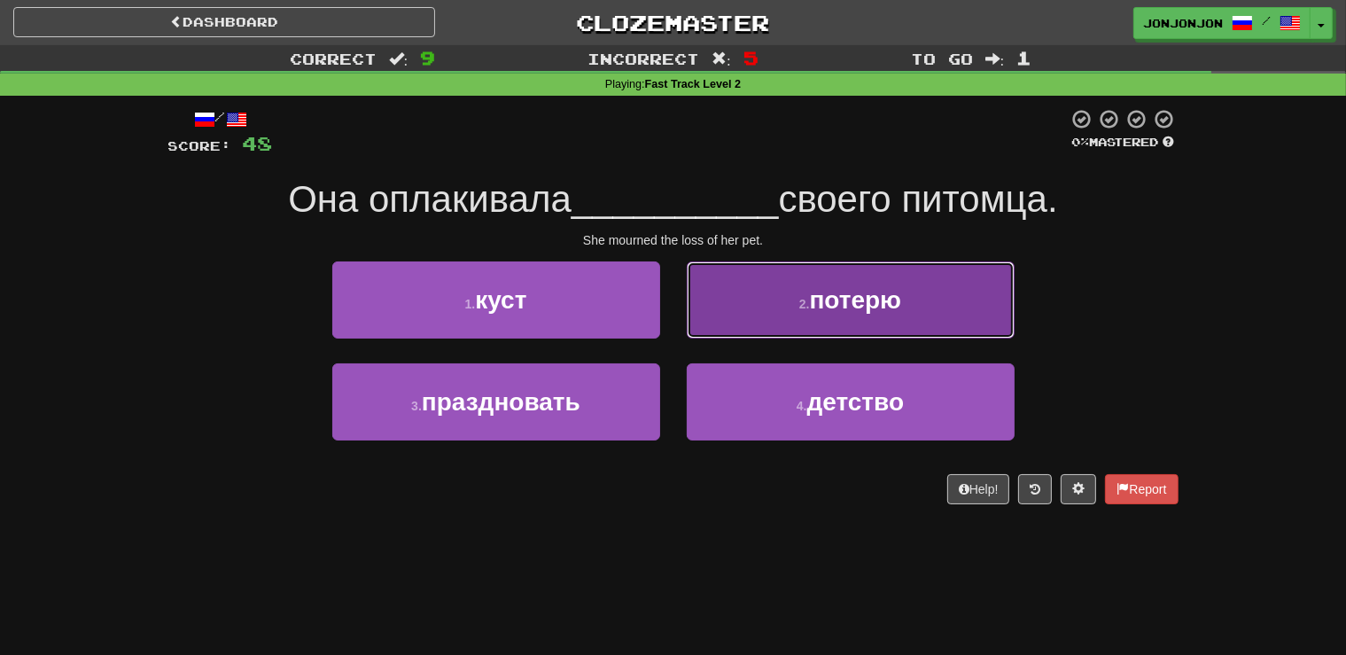
click at [831, 304] on span "потерю" at bounding box center [856, 299] width 92 height 27
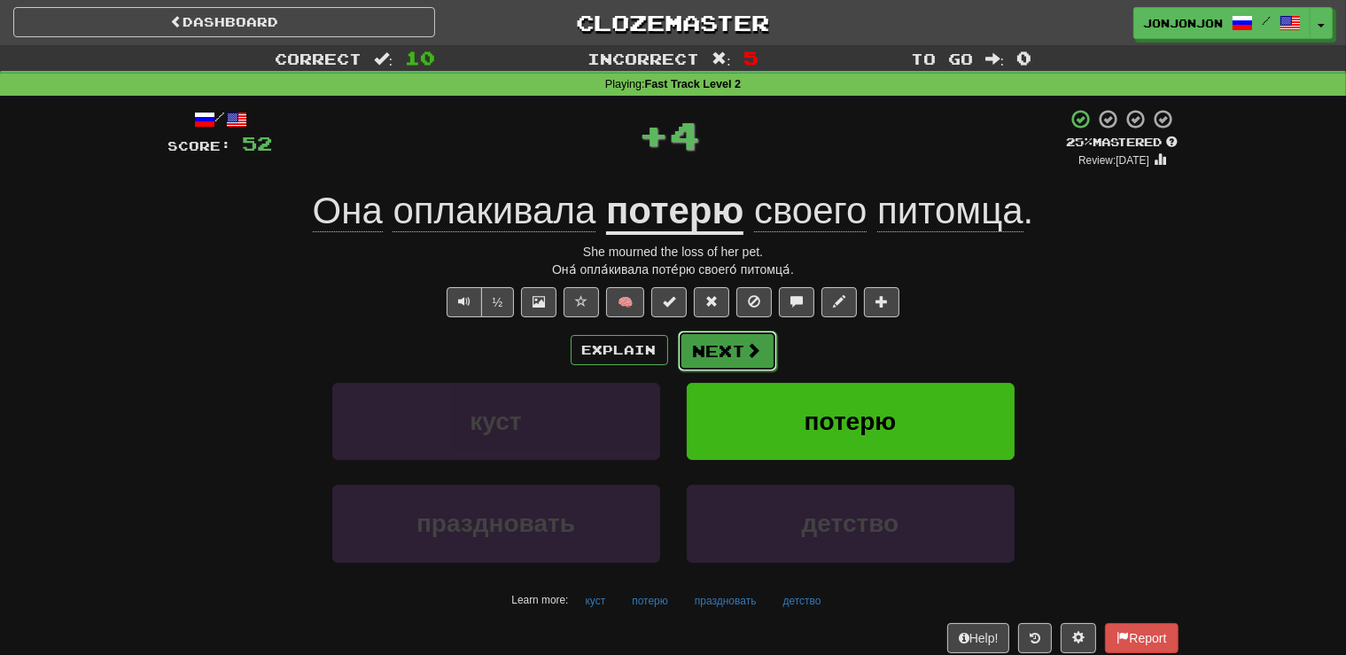
click at [736, 358] on button "Next" at bounding box center [727, 350] width 99 height 41
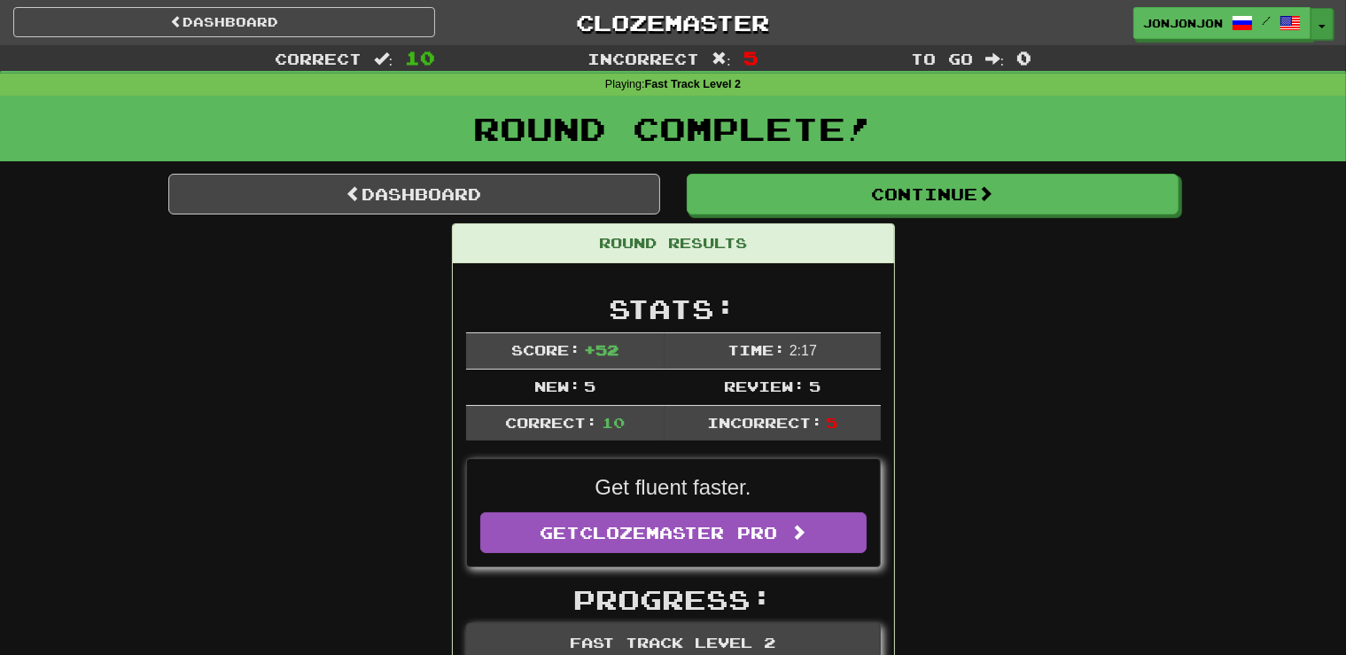
click at [1318, 27] on button "Toggle Dropdown" at bounding box center [1321, 24] width 23 height 32
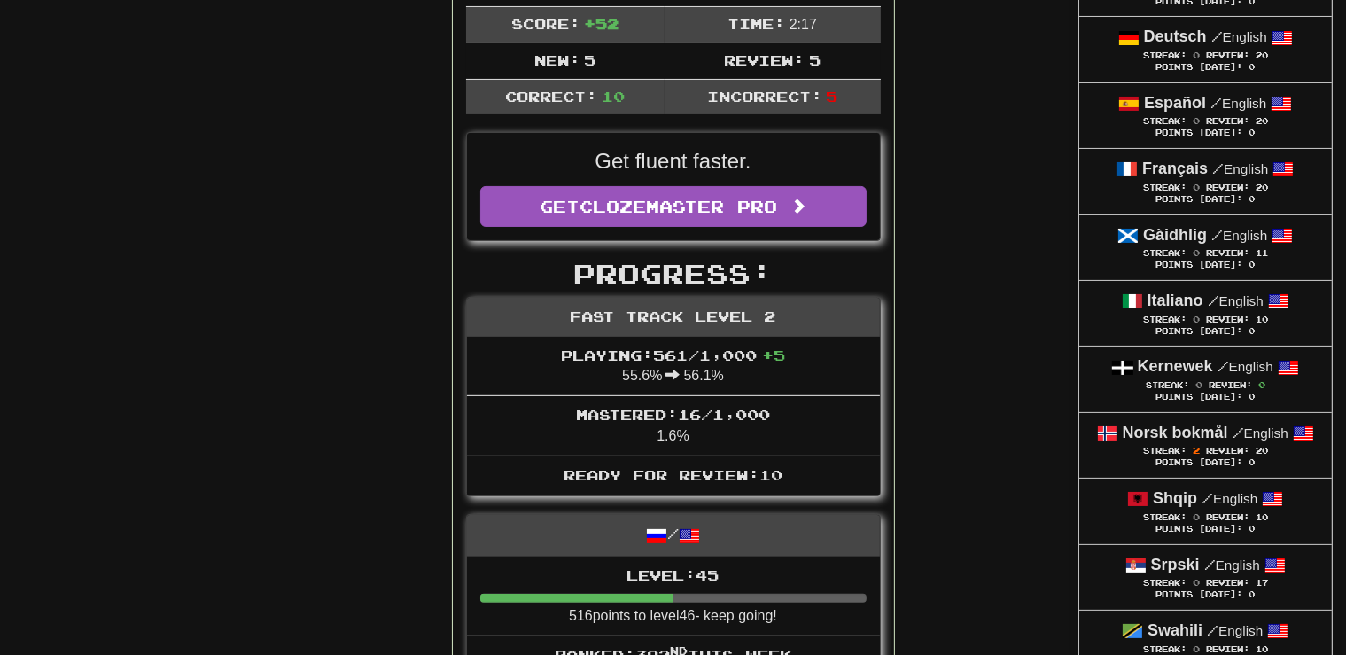
scroll to position [327, 0]
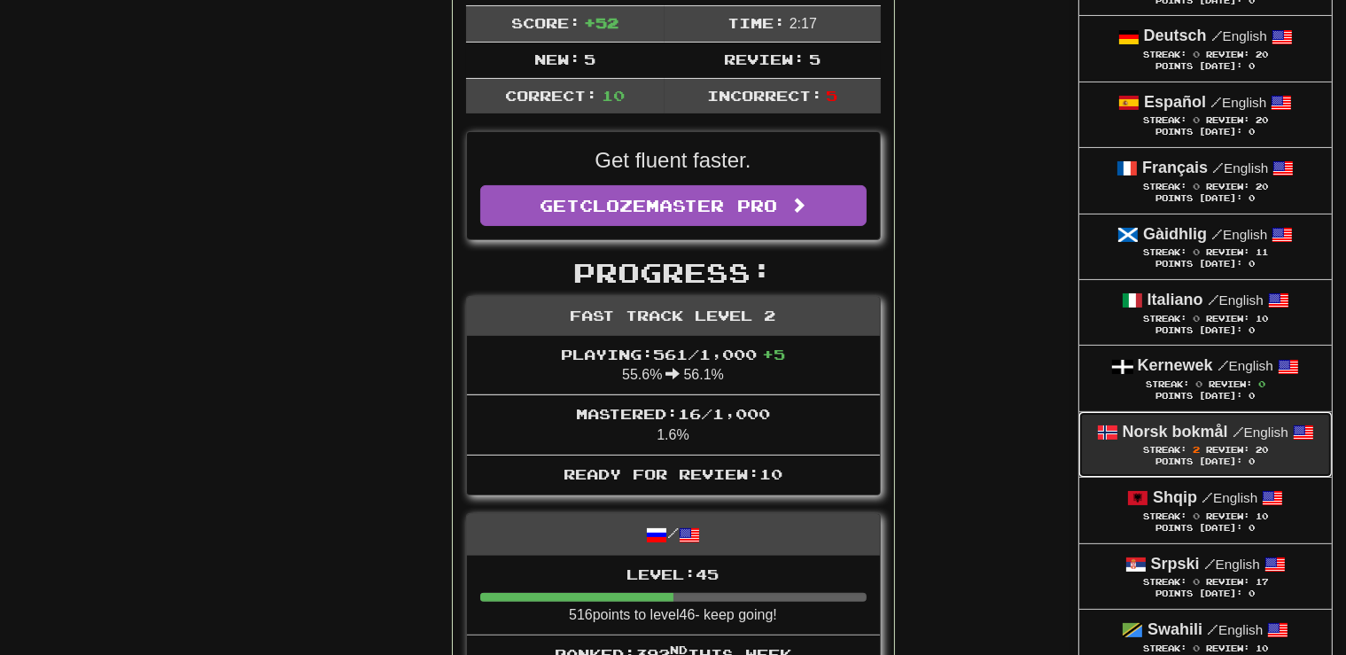
click at [1214, 453] on div "Streak: 2 Review: 20" at bounding box center [1205, 449] width 217 height 13
